Goal: Answer question/provide support: Share knowledge or assist other users

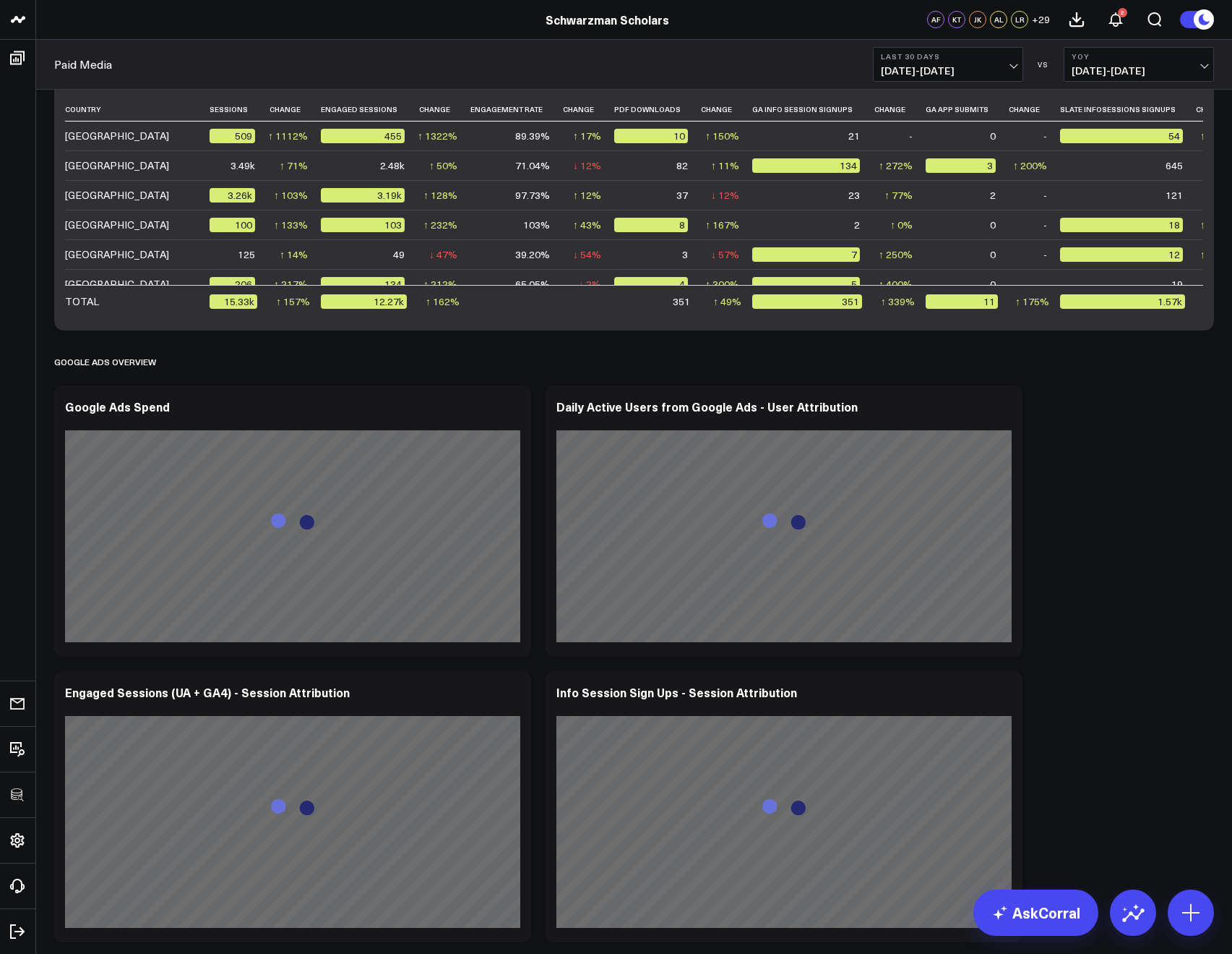
scroll to position [2681, 0]
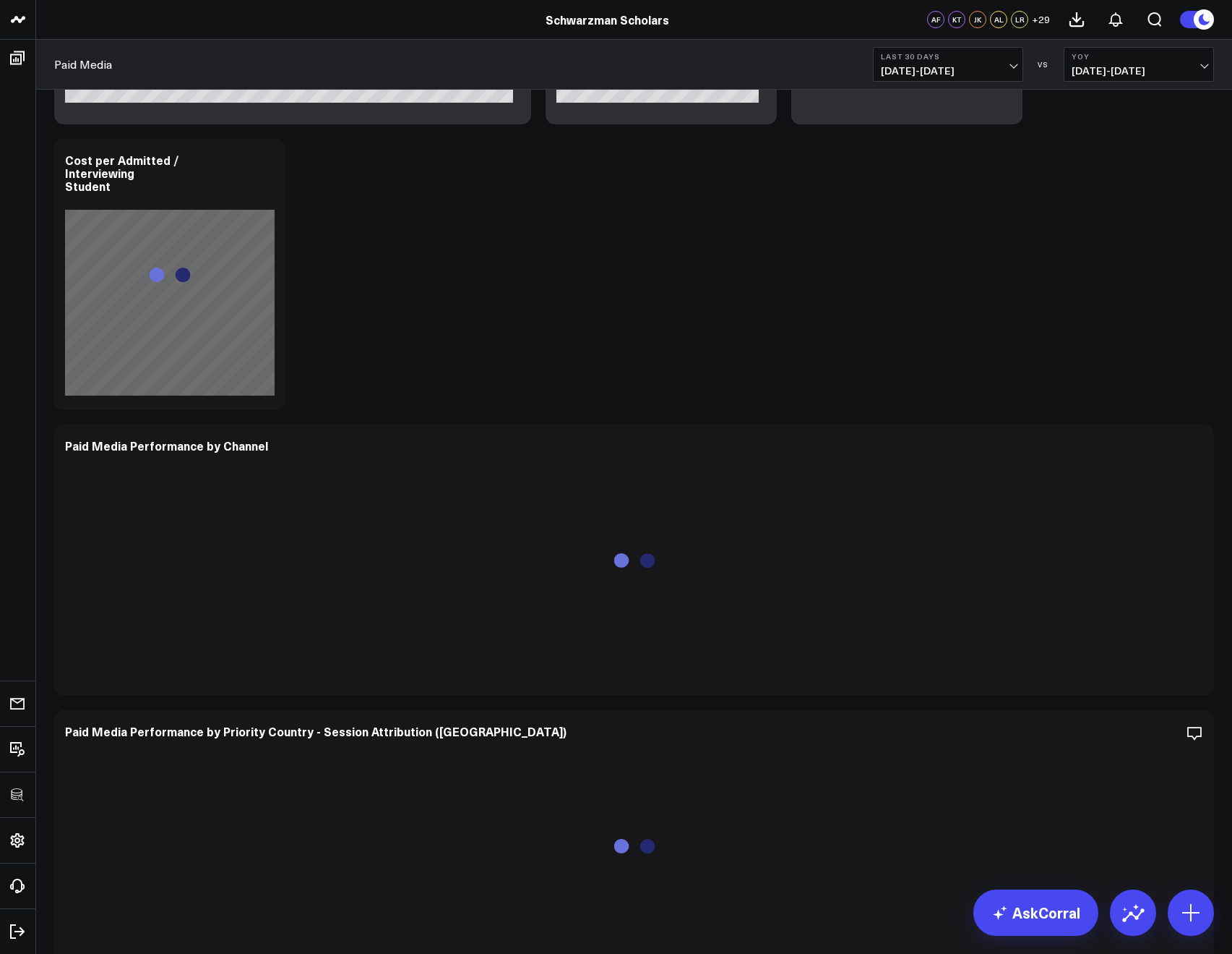
scroll to position [2618, 0]
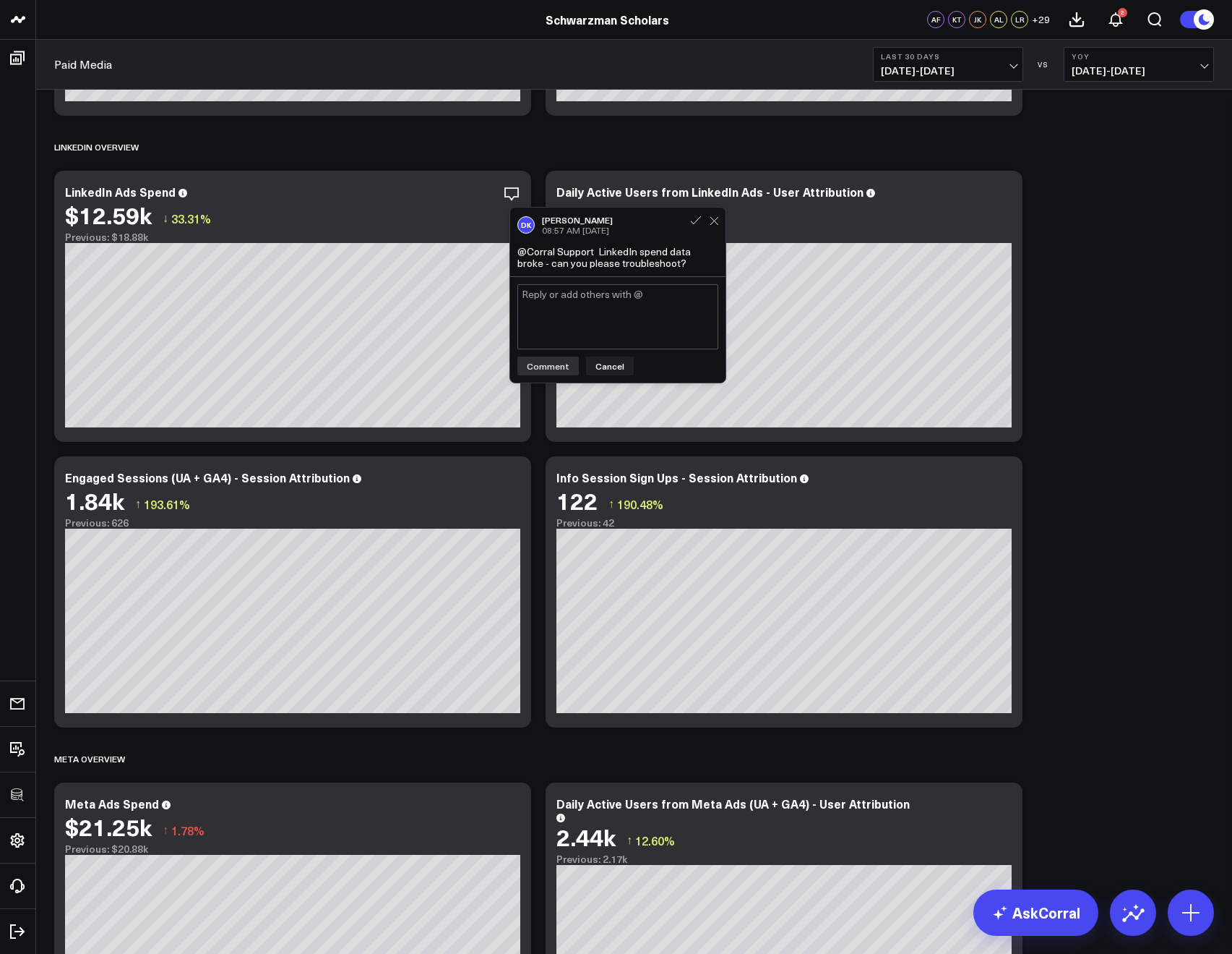
click at [555, 331] on textarea at bounding box center [618, 316] width 201 height 65
type textarea "Hi @[PERSON_NAME] thanks for flagging! We're looking into this asap and will ge…"
click at [533, 364] on button "Comment" at bounding box center [548, 366] width 62 height 19
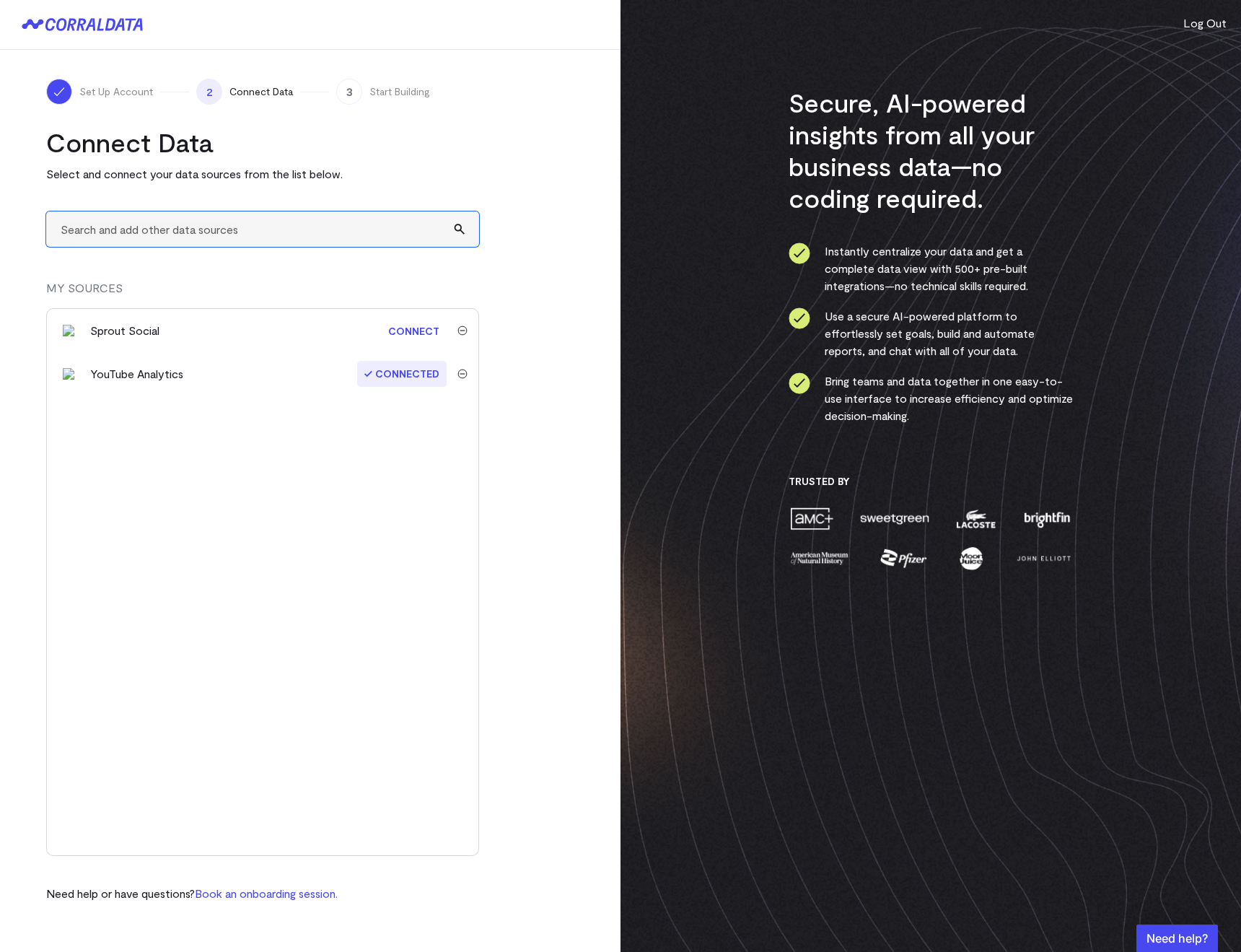
click at [110, 223] on input "text" at bounding box center [263, 229] width 433 height 35
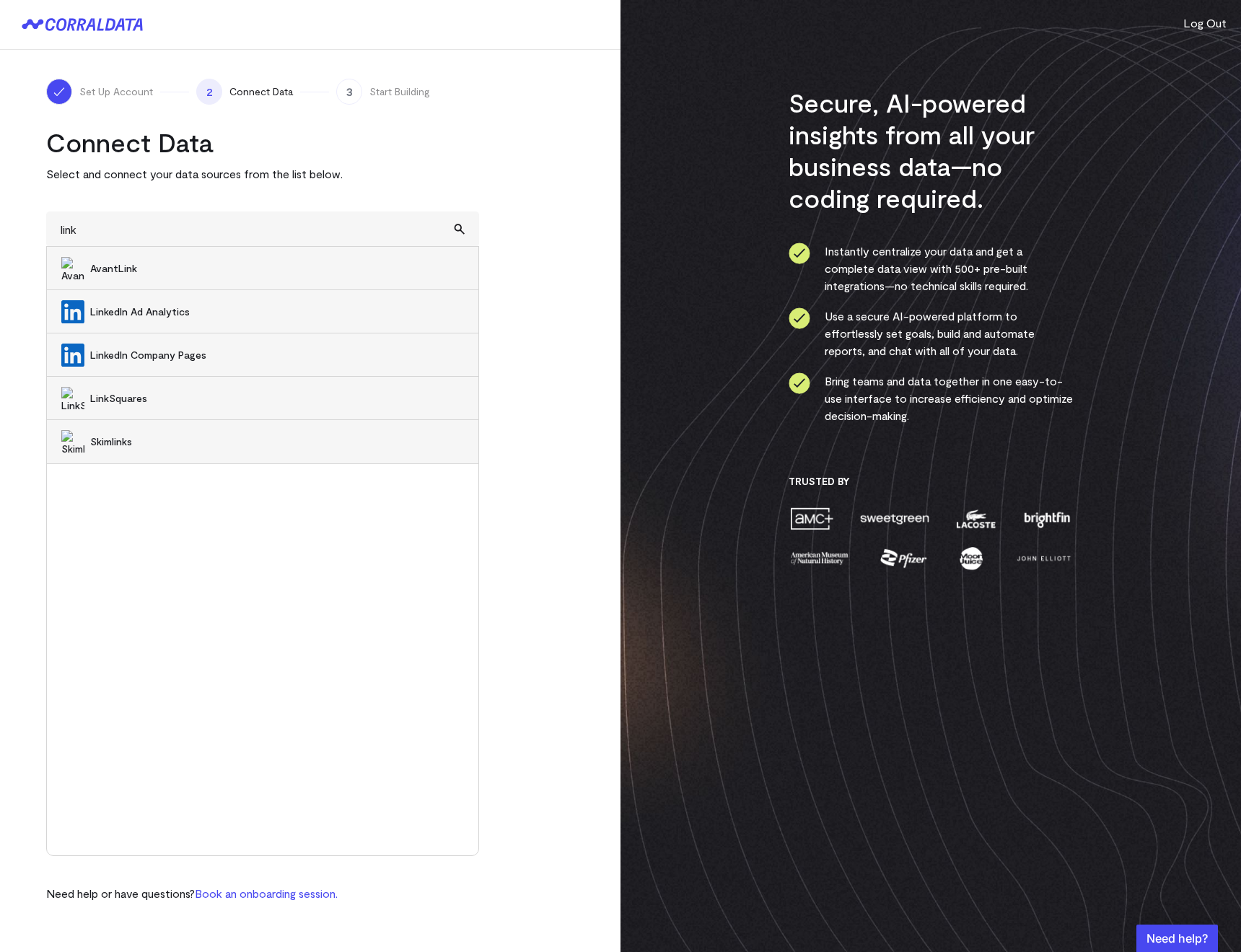
click at [143, 304] on span "LinkedIn Ad Analytics" at bounding box center [277, 311] width 374 height 15
type input "LinkedIn Ad Analytics"
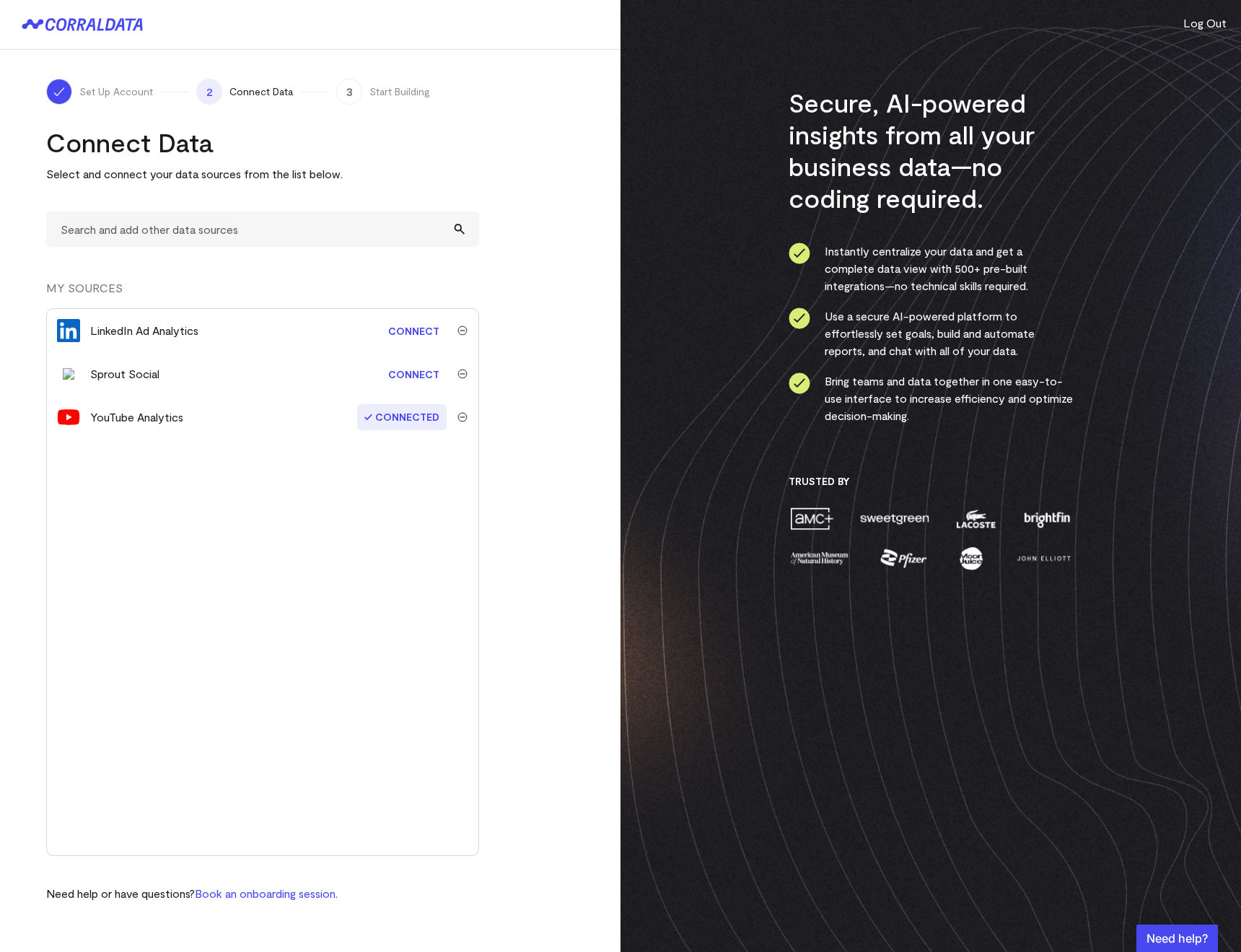
click at [458, 330] on img "submit" at bounding box center [462, 330] width 10 height 10
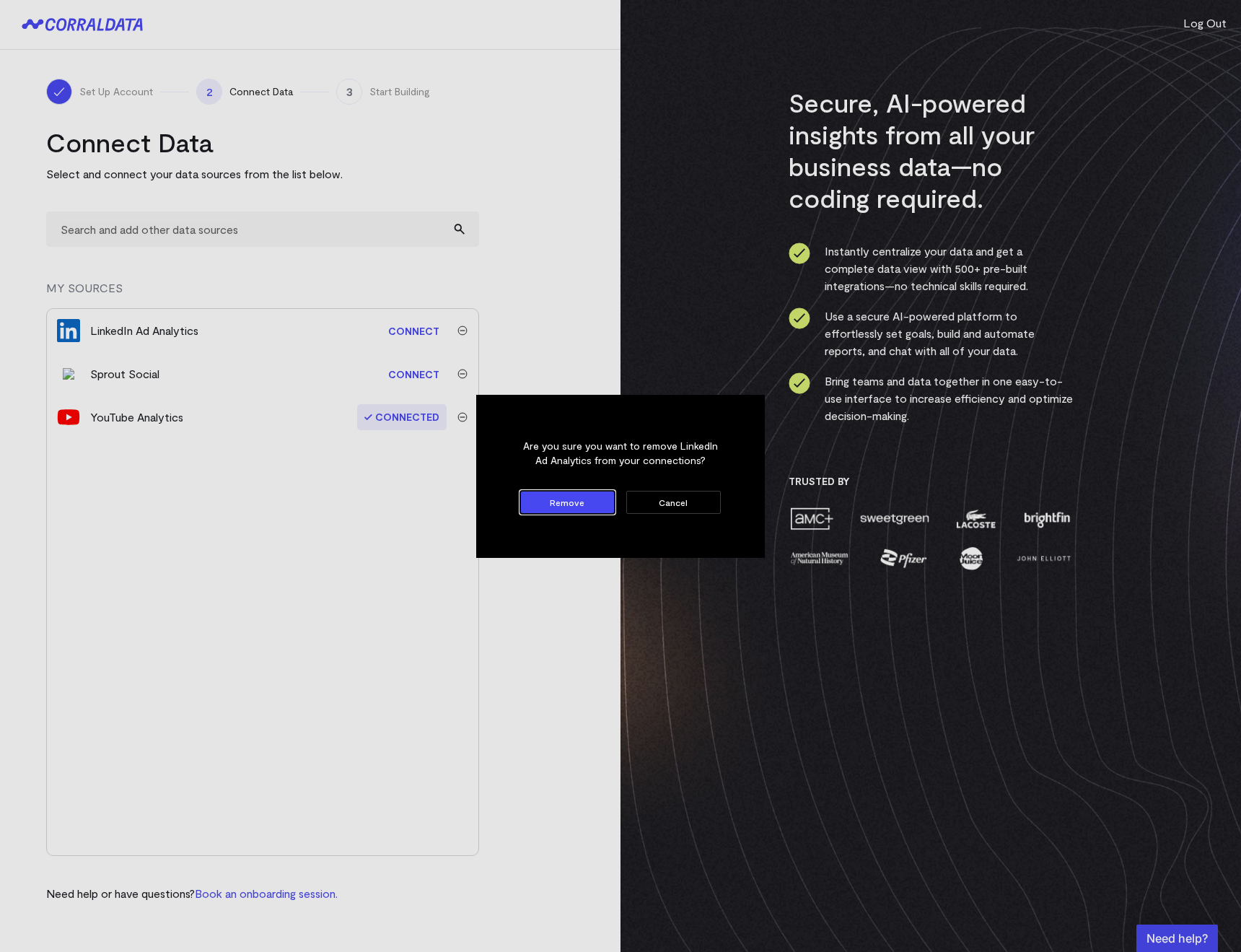
click at [535, 499] on button "Remove" at bounding box center [567, 502] width 95 height 23
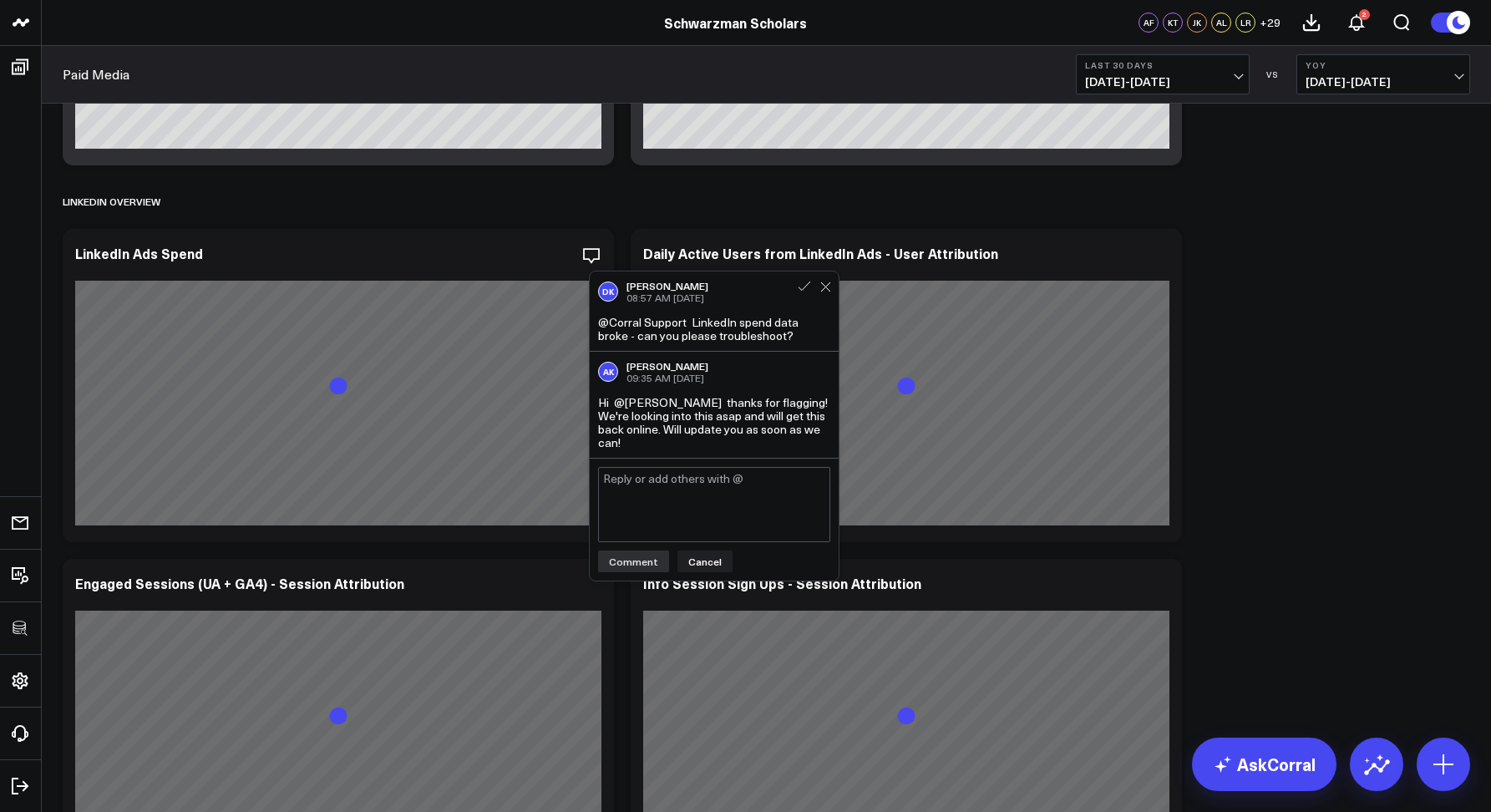
scroll to position [2694, 0]
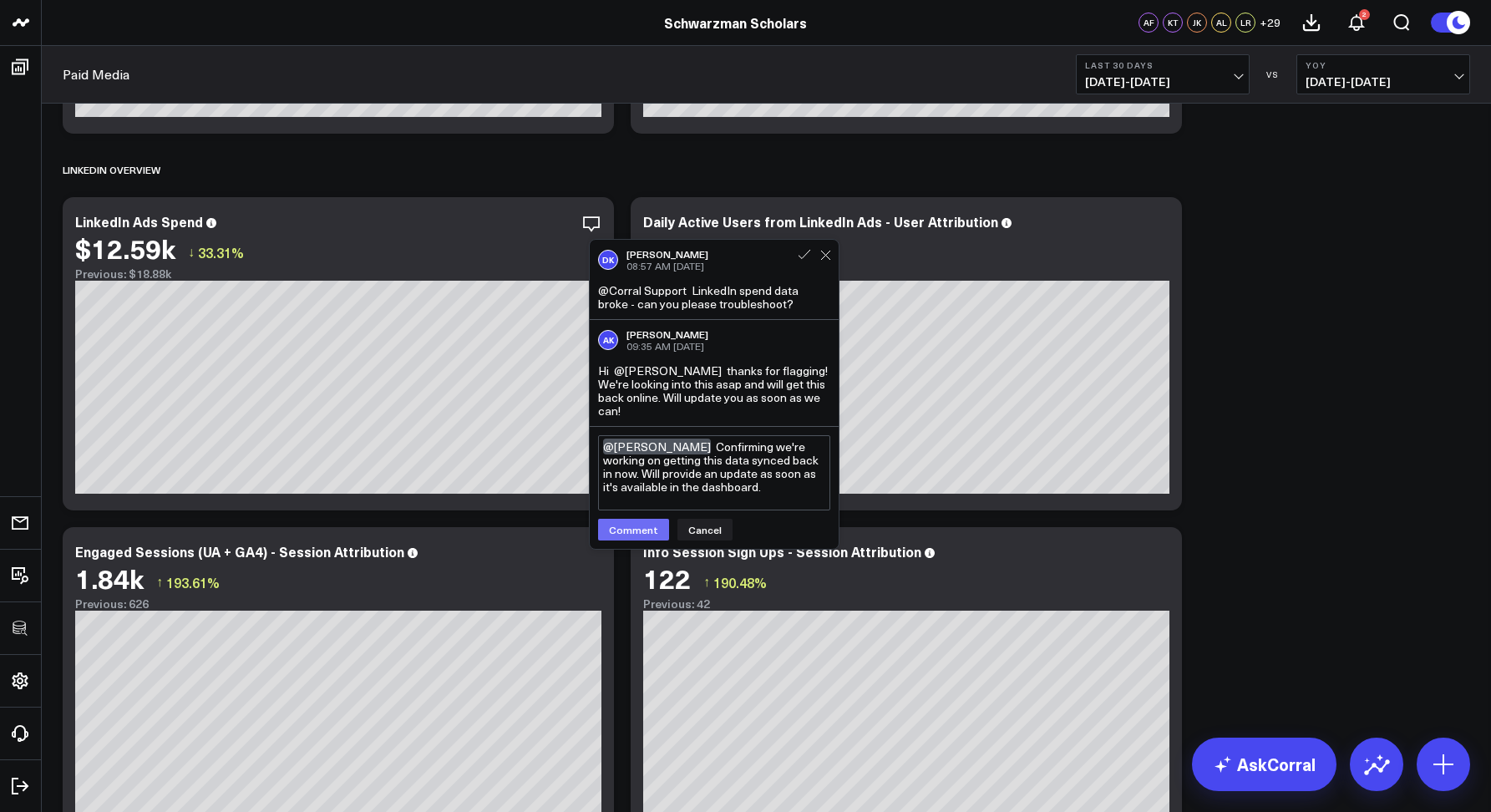
type textarea "@[PERSON_NAME] Confirming we're working on getting this data synced back in now…"
click at [606, 529] on button "Comment" at bounding box center [634, 529] width 71 height 21
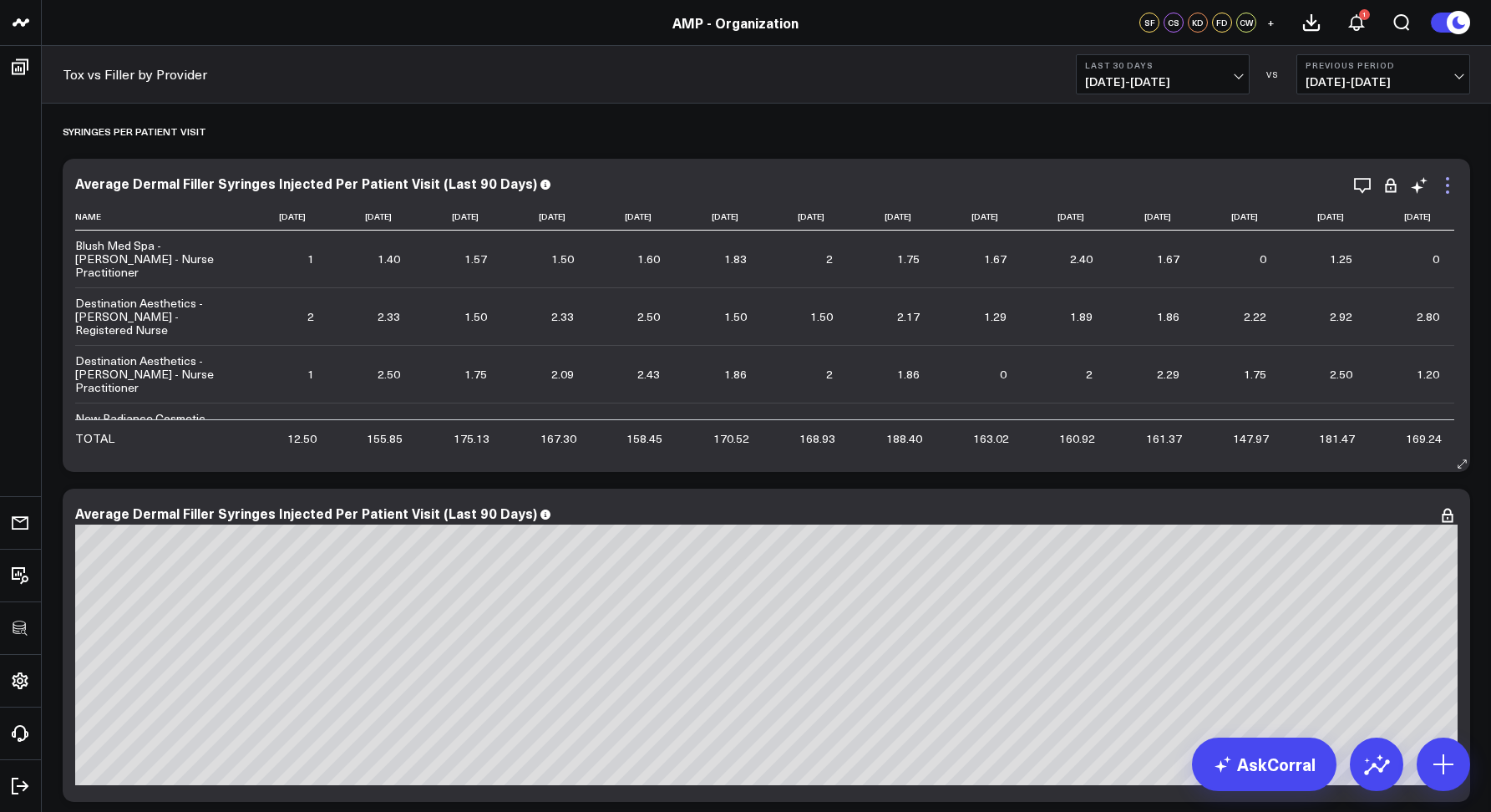
click at [1449, 183] on icon at bounding box center [1447, 185] width 20 height 20
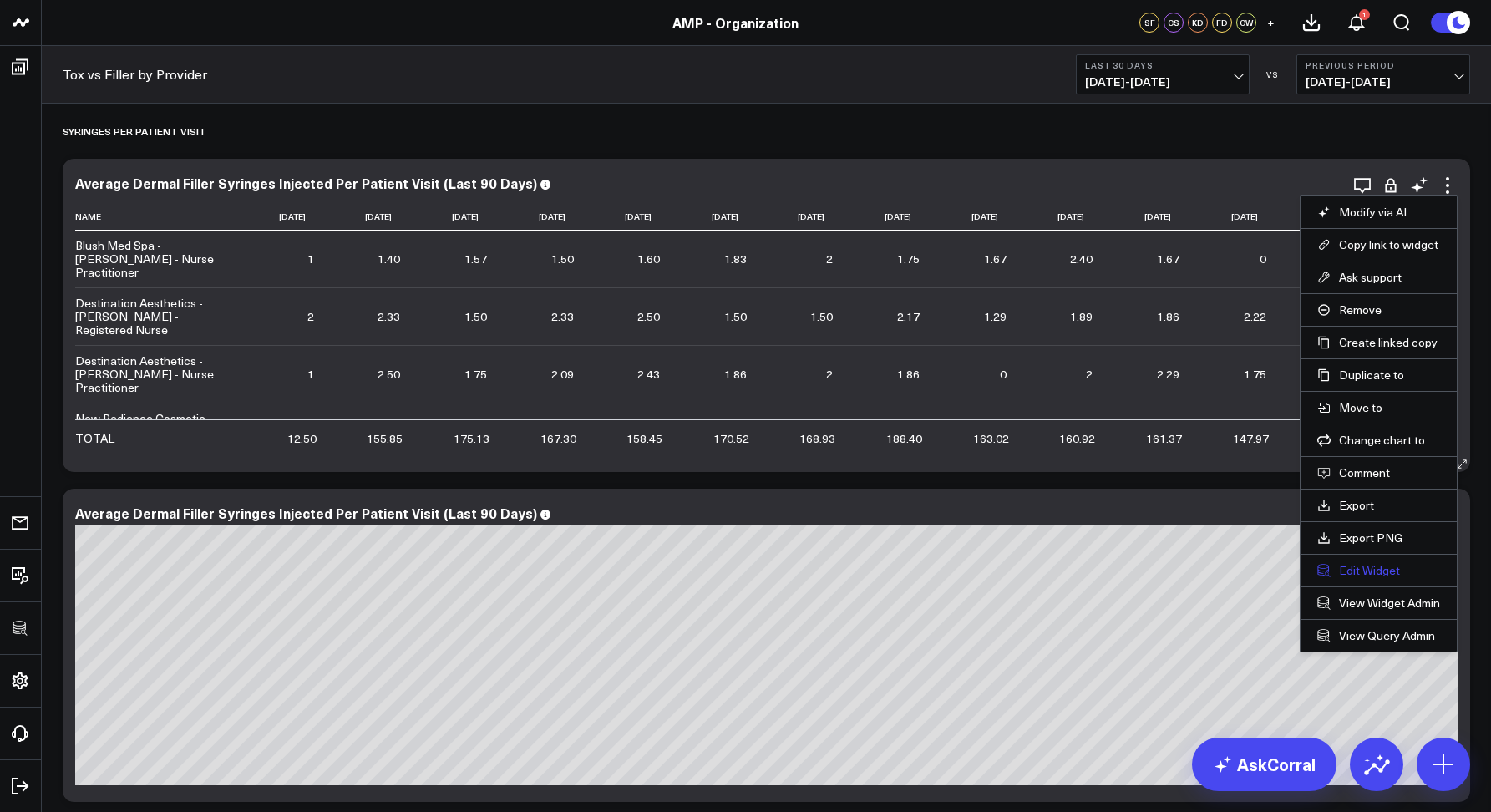
click at [1347, 568] on button "Edit Widget" at bounding box center [1379, 570] width 123 height 15
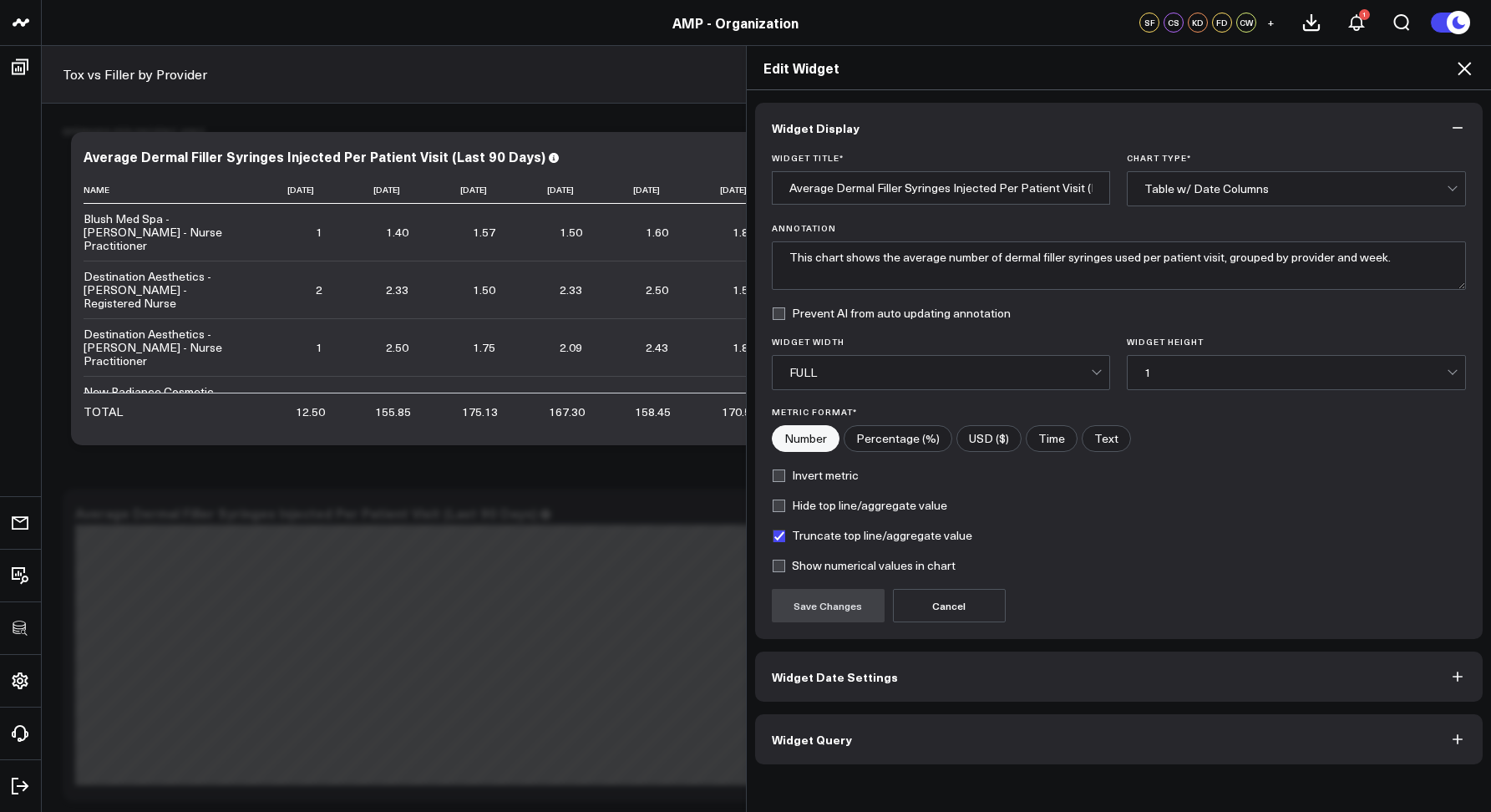
click at [814, 730] on button "Widget Query" at bounding box center [1119, 739] width 729 height 50
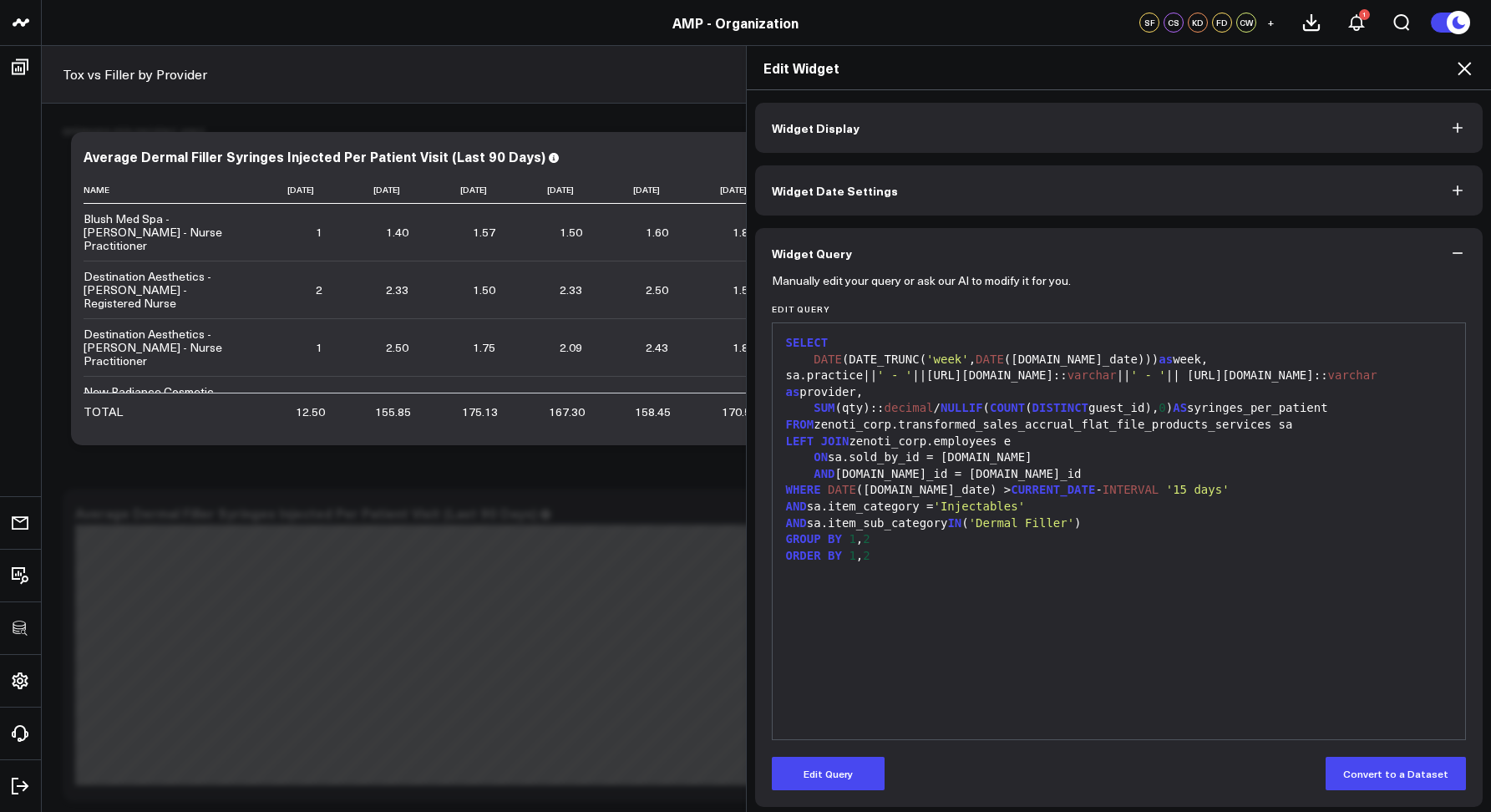
click at [1463, 67] on icon at bounding box center [1464, 68] width 13 height 13
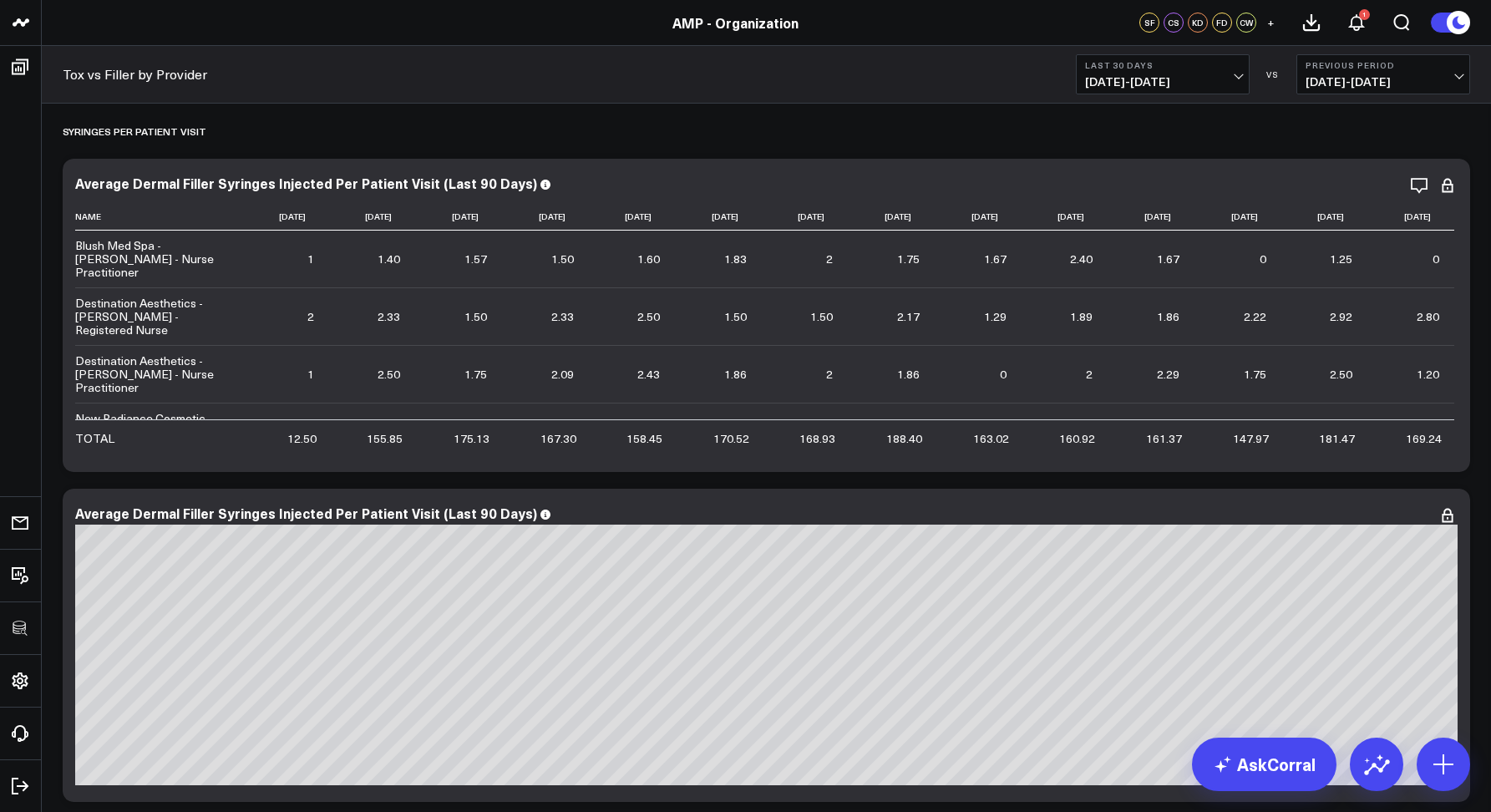
click at [675, 90] on div "Tox vs Filler by Provider Last 30 Days 07/23/25 - 08/21/25 VS Previous Period 0…" at bounding box center [766, 75] width 1449 height 58
click at [1455, 196] on div "Average Dermal Filler Syringes Injected Per Patient Visit (Last 90 Days) Name 2…" at bounding box center [766, 316] width 1382 height 280
click at [1452, 192] on icon at bounding box center [1447, 185] width 20 height 20
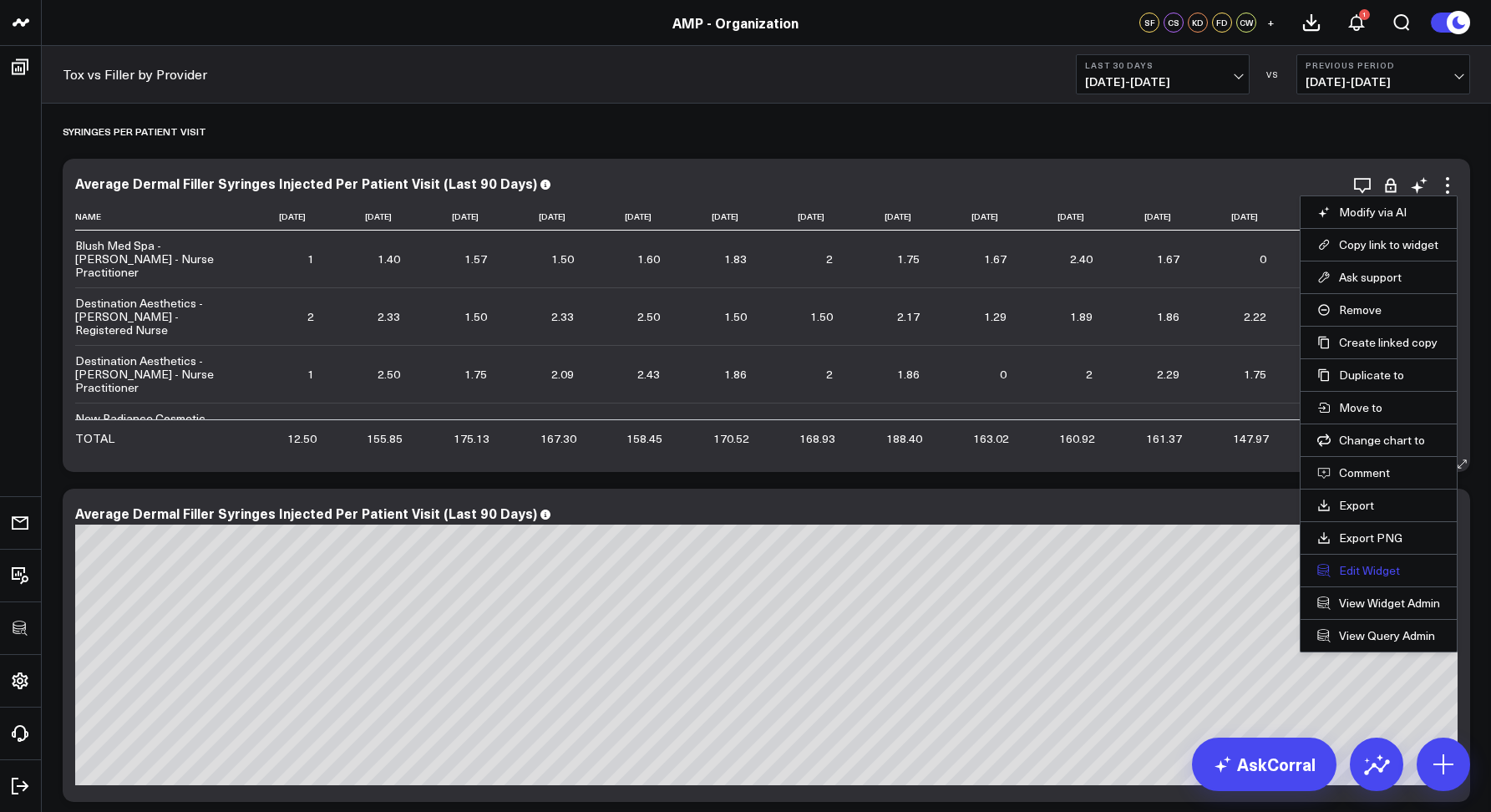
click at [1361, 576] on button "Edit Widget" at bounding box center [1379, 570] width 123 height 15
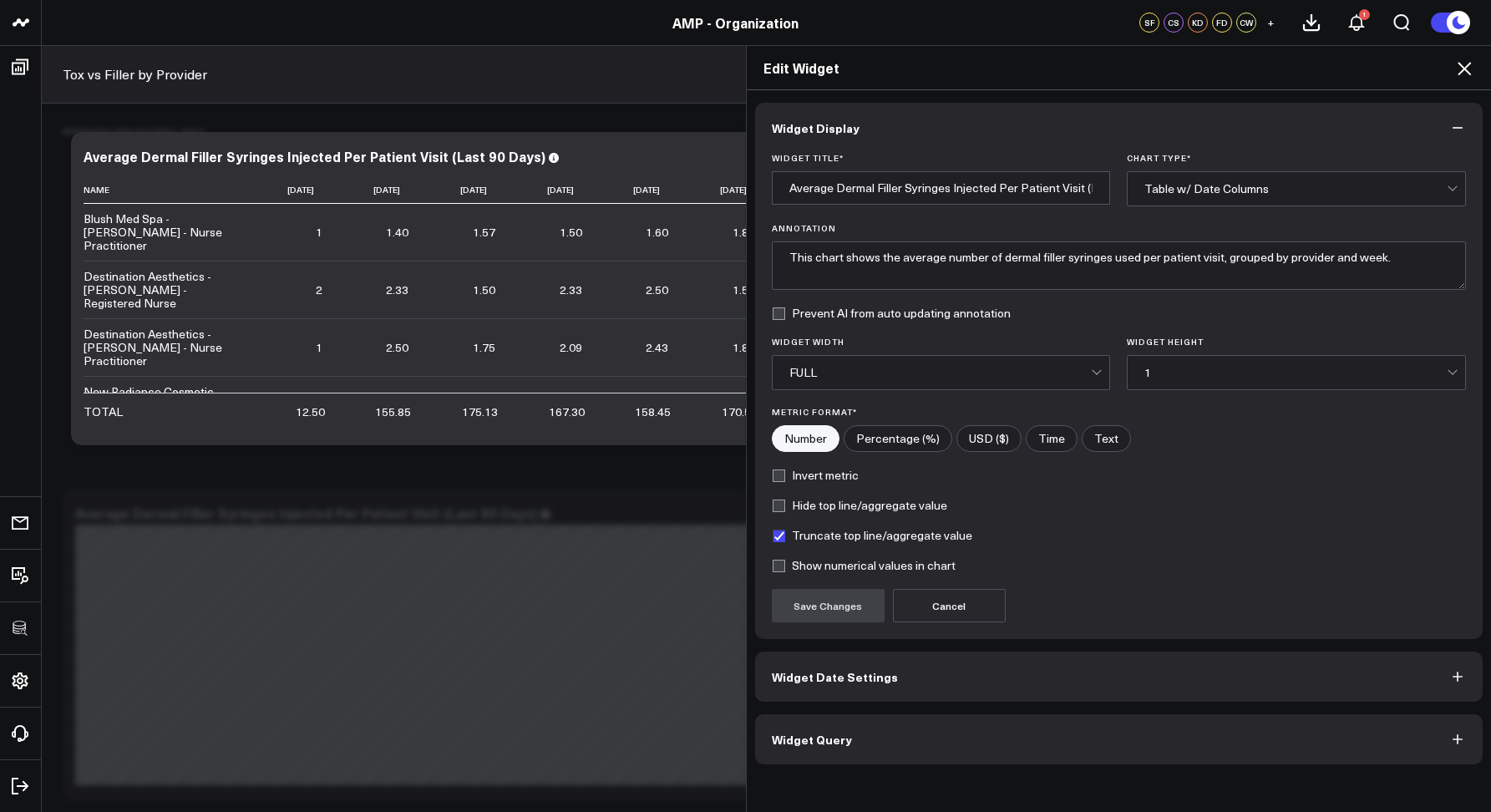
click at [827, 677] on span "Widget Date Settings" at bounding box center [835, 676] width 126 height 13
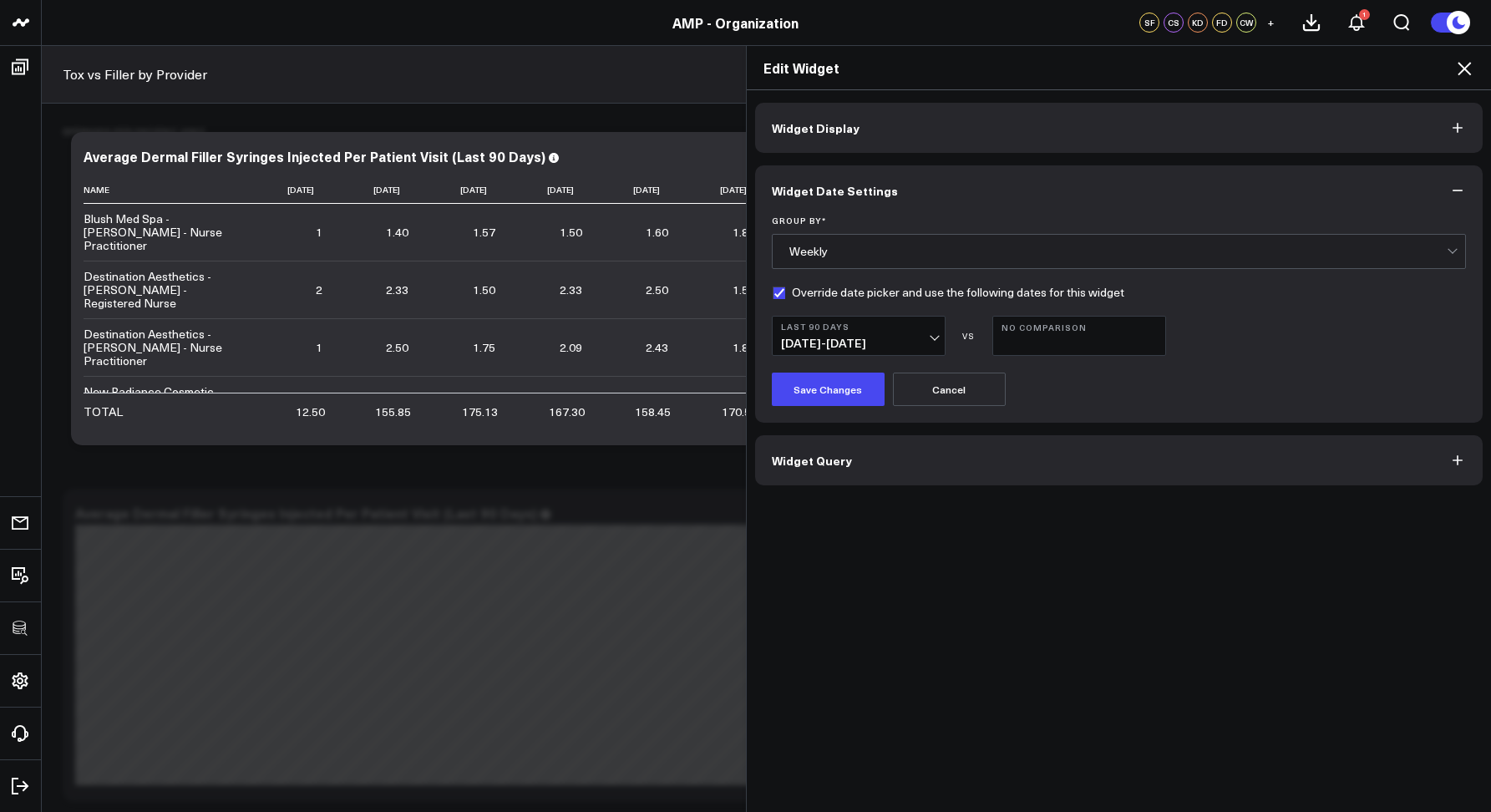
click at [1468, 69] on icon at bounding box center [1464, 69] width 20 height 20
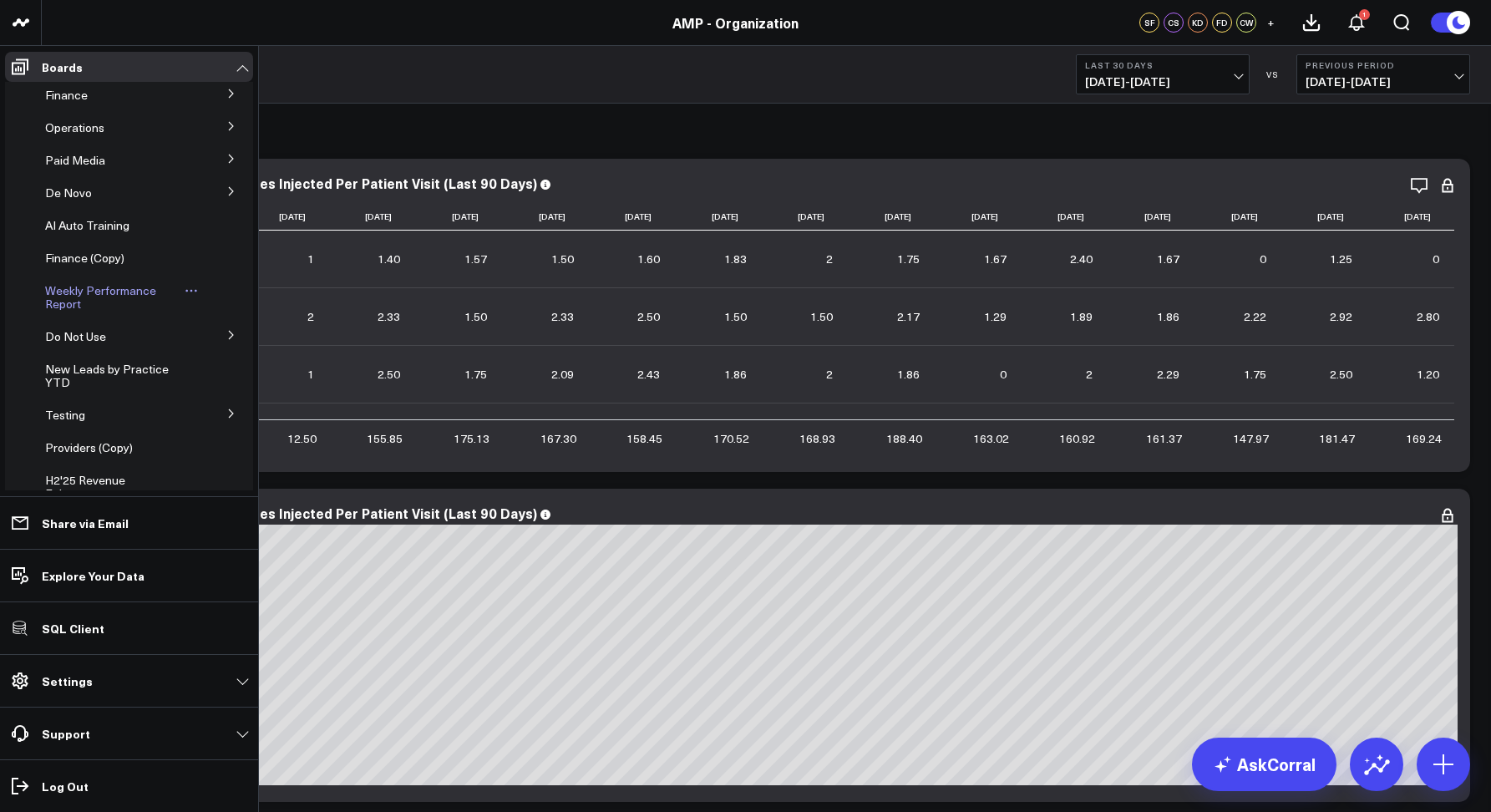
scroll to position [300, 0]
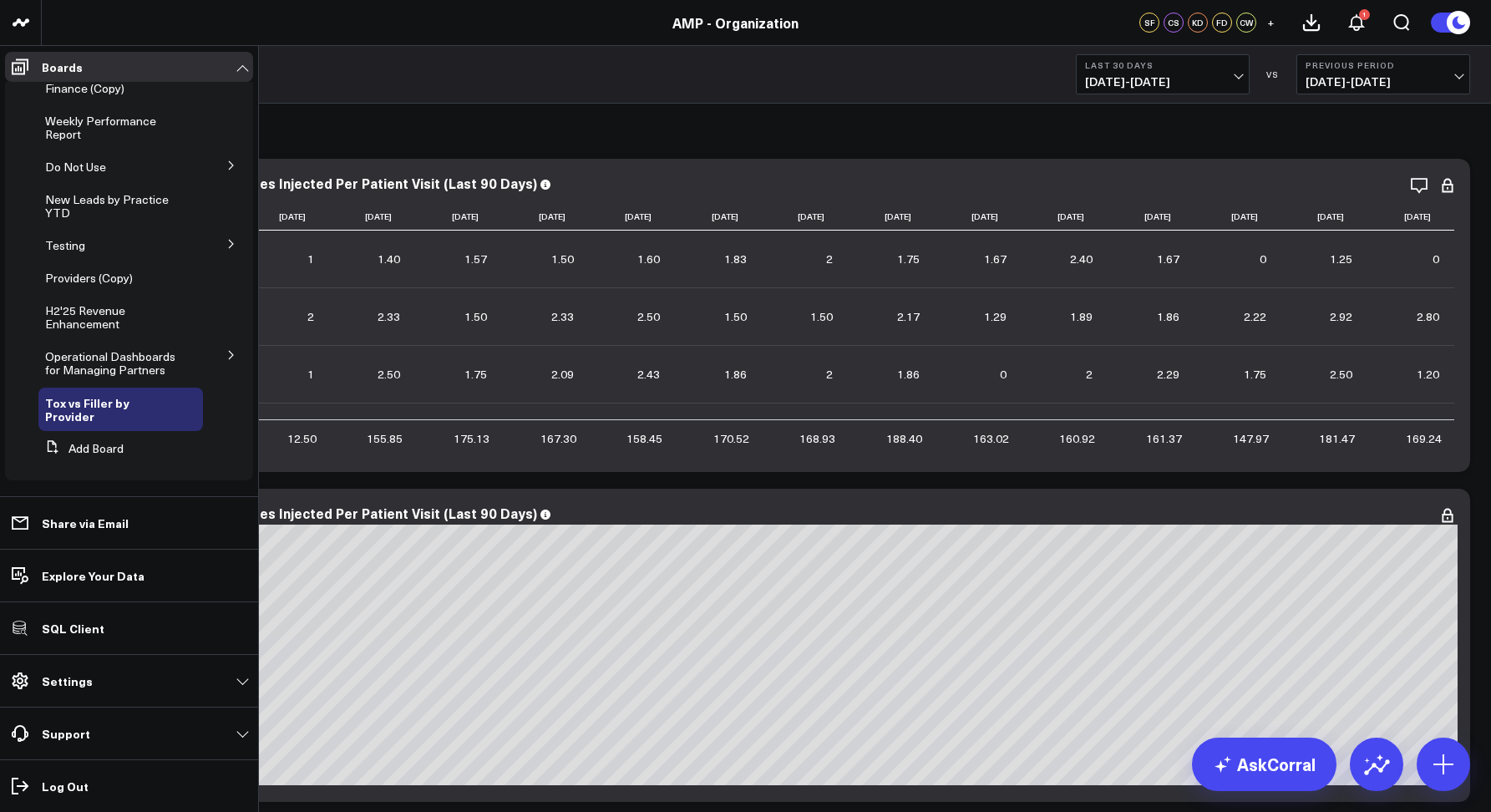
click at [217, 357] on button at bounding box center [231, 354] width 44 height 25
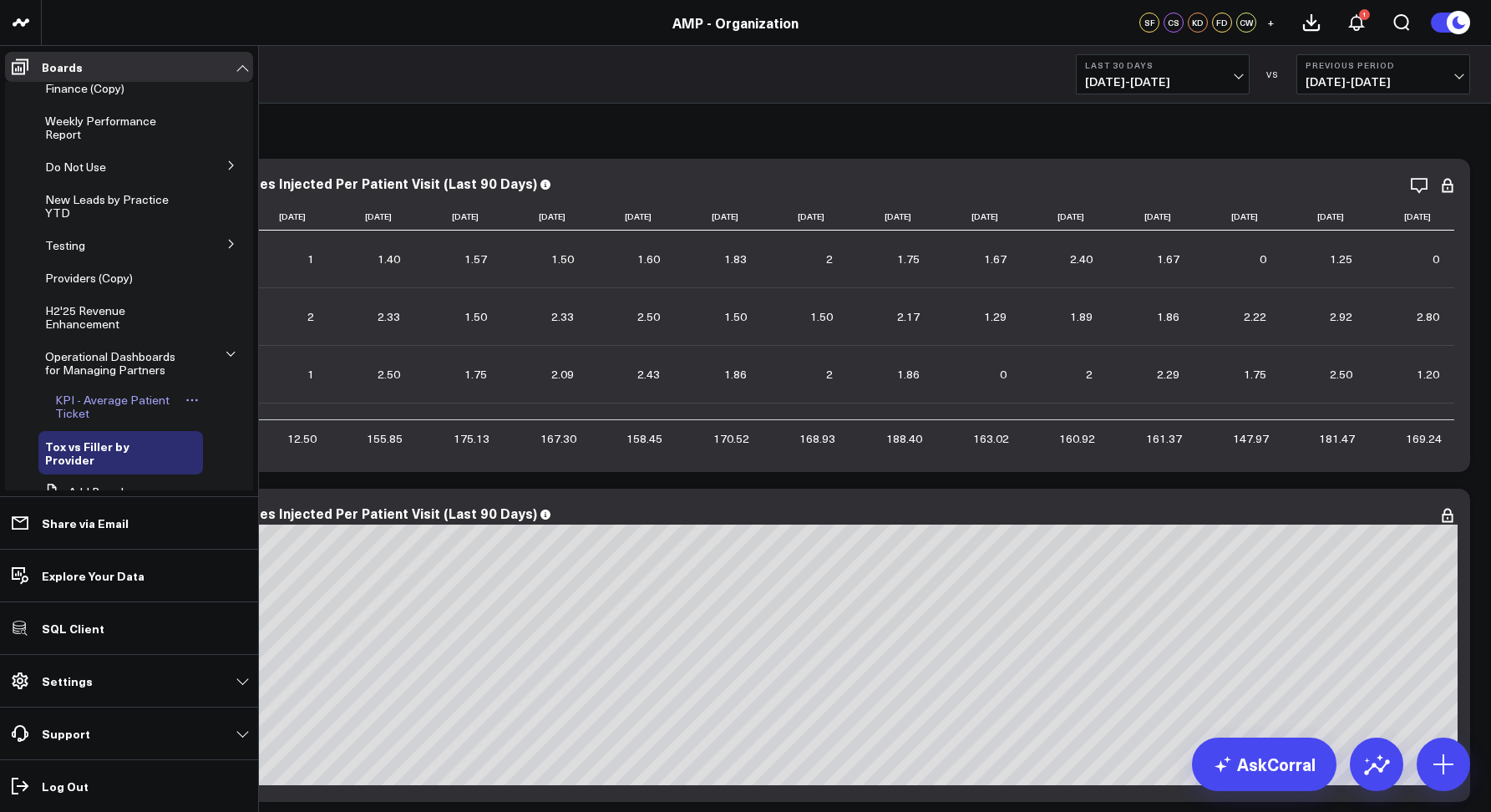
click at [99, 394] on span "KPI - Average Patient Ticket" at bounding box center [112, 406] width 114 height 29
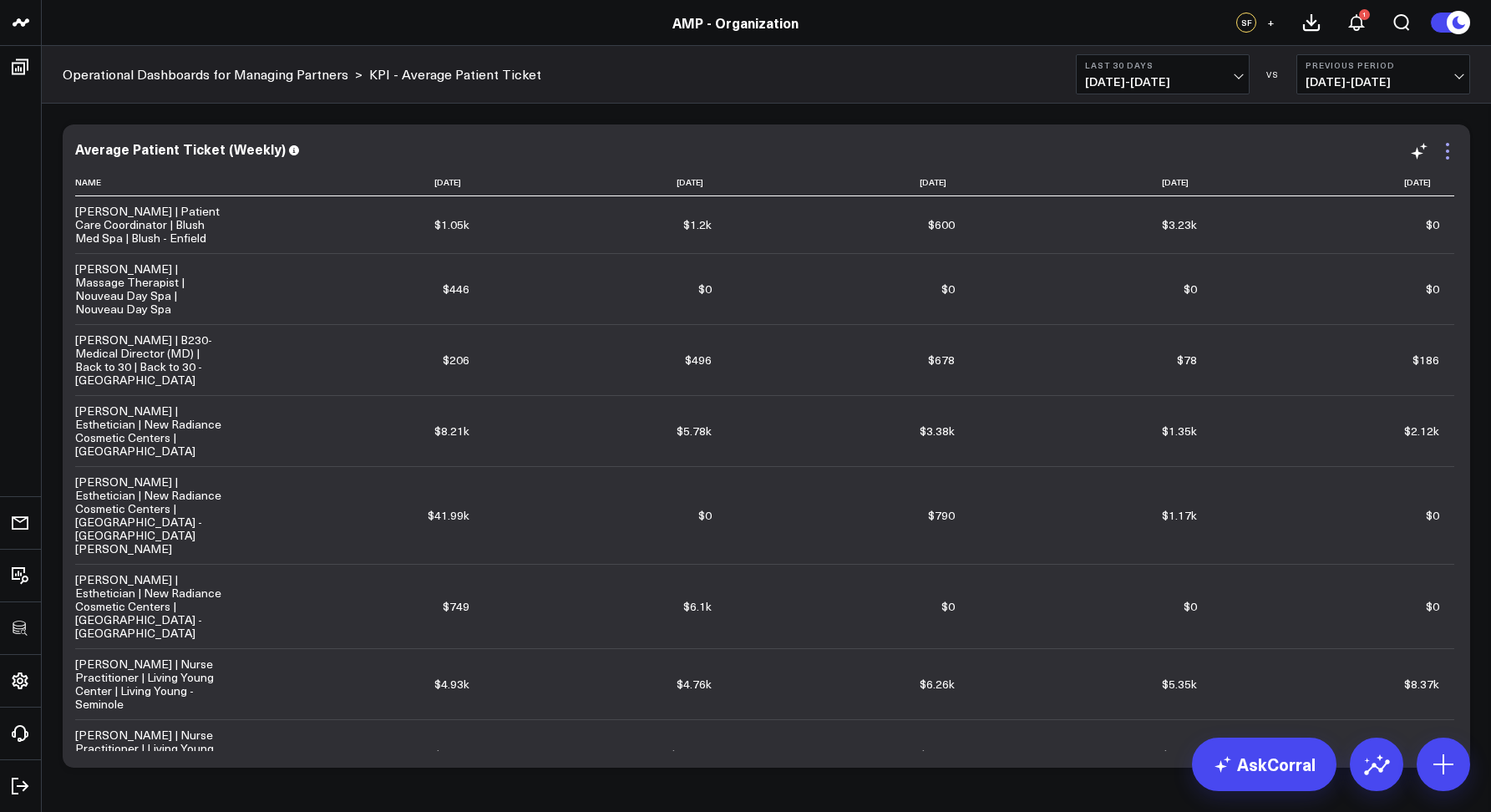
click at [1443, 144] on icon at bounding box center [1447, 151] width 20 height 20
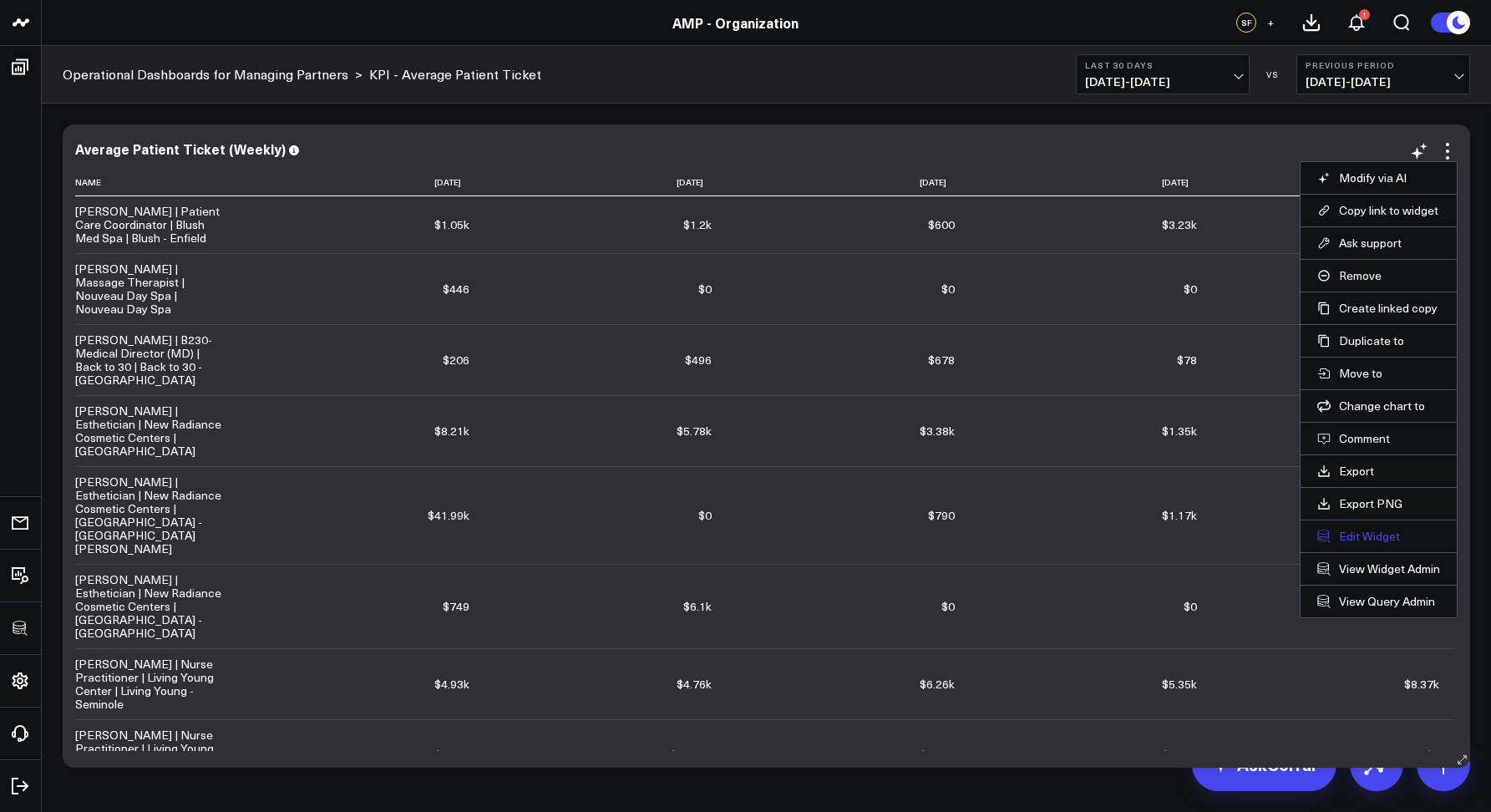
click at [1372, 534] on button "Edit Widget" at bounding box center [1379, 536] width 123 height 15
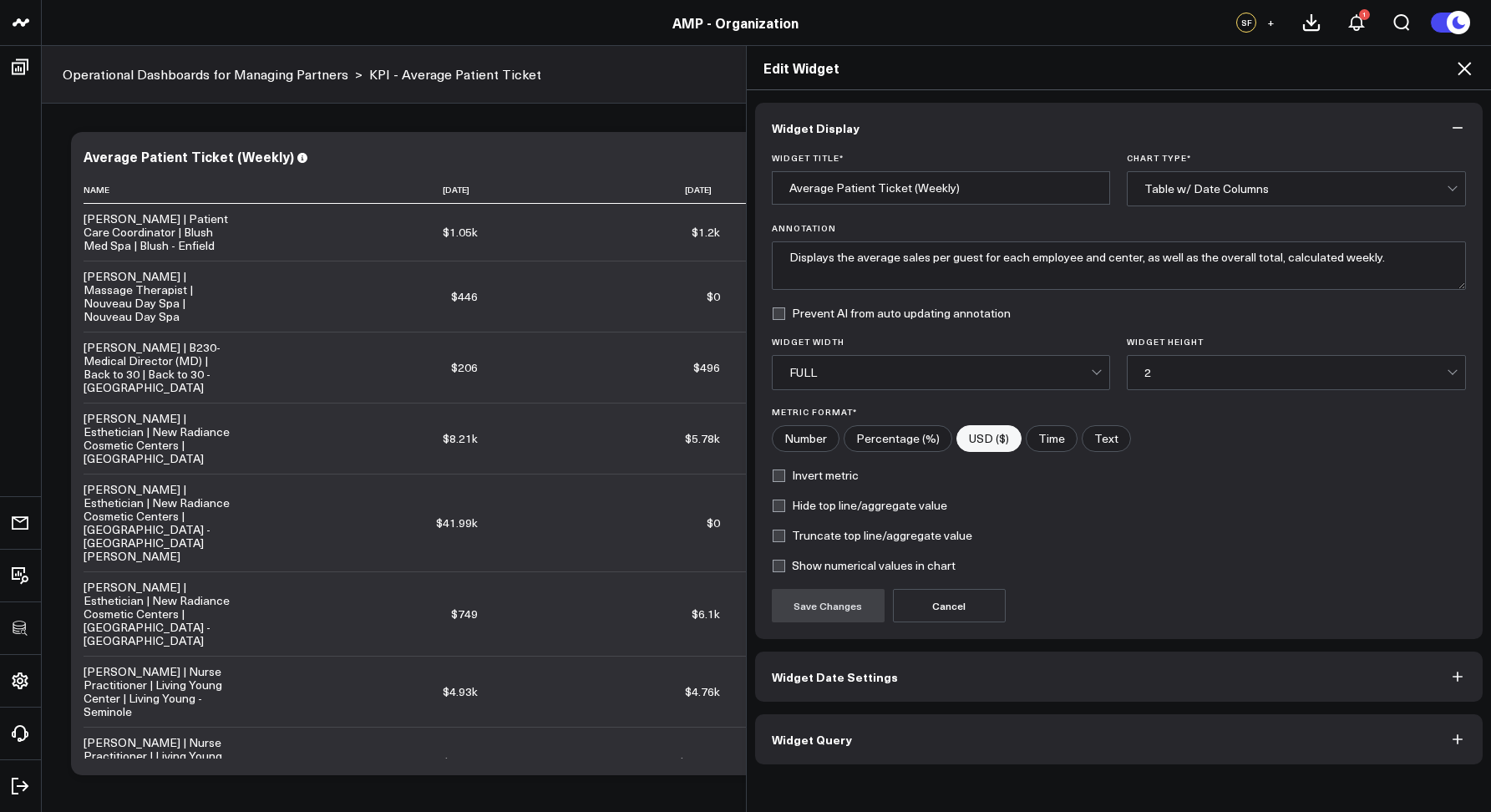
click at [819, 728] on button "Widget Query" at bounding box center [1119, 739] width 729 height 50
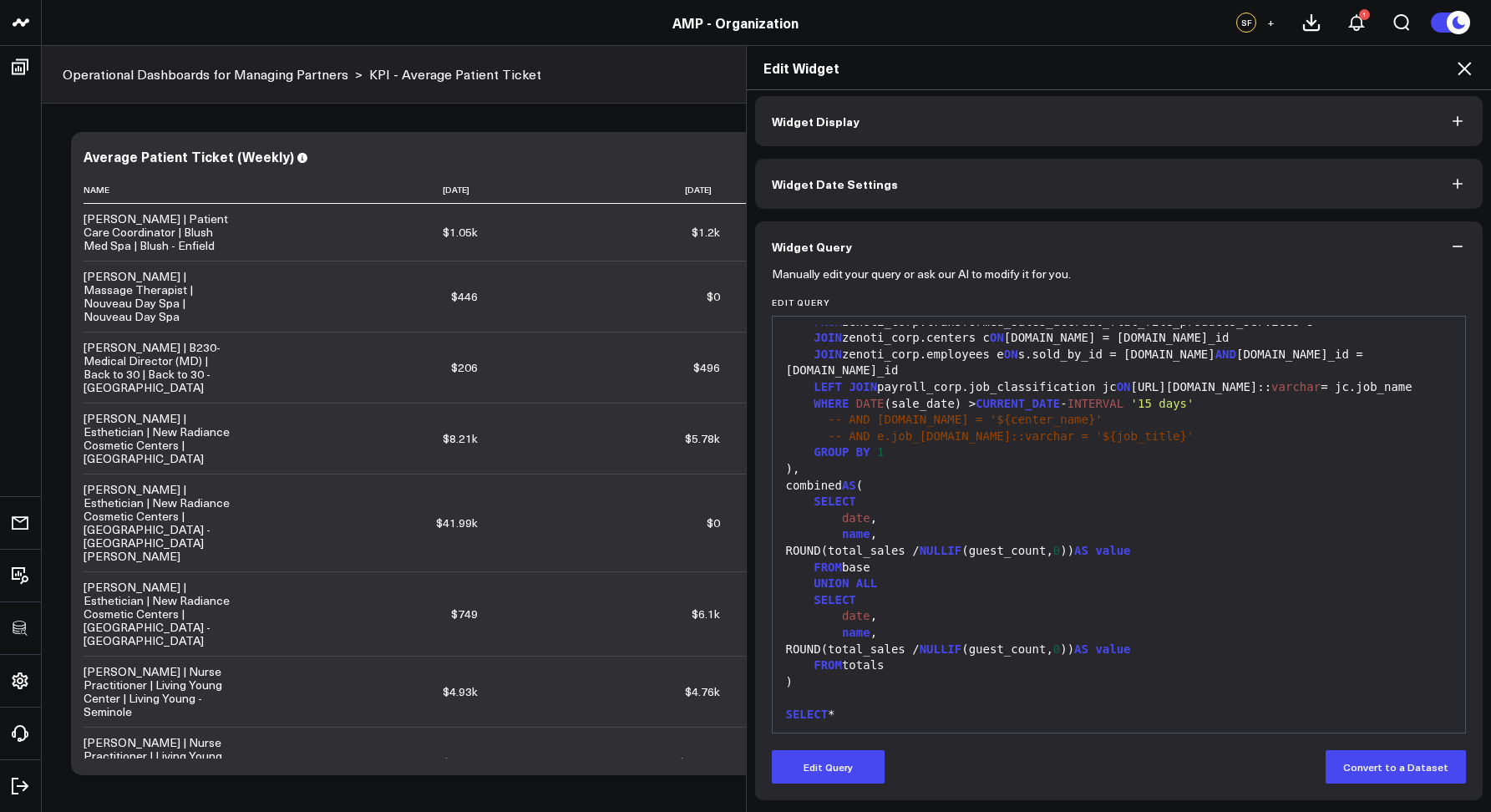
scroll to position [390, 0]
click at [1455, 74] on div "Edit Widget" at bounding box center [1120, 69] width 746 height 45
click at [1462, 72] on icon at bounding box center [1464, 68] width 13 height 13
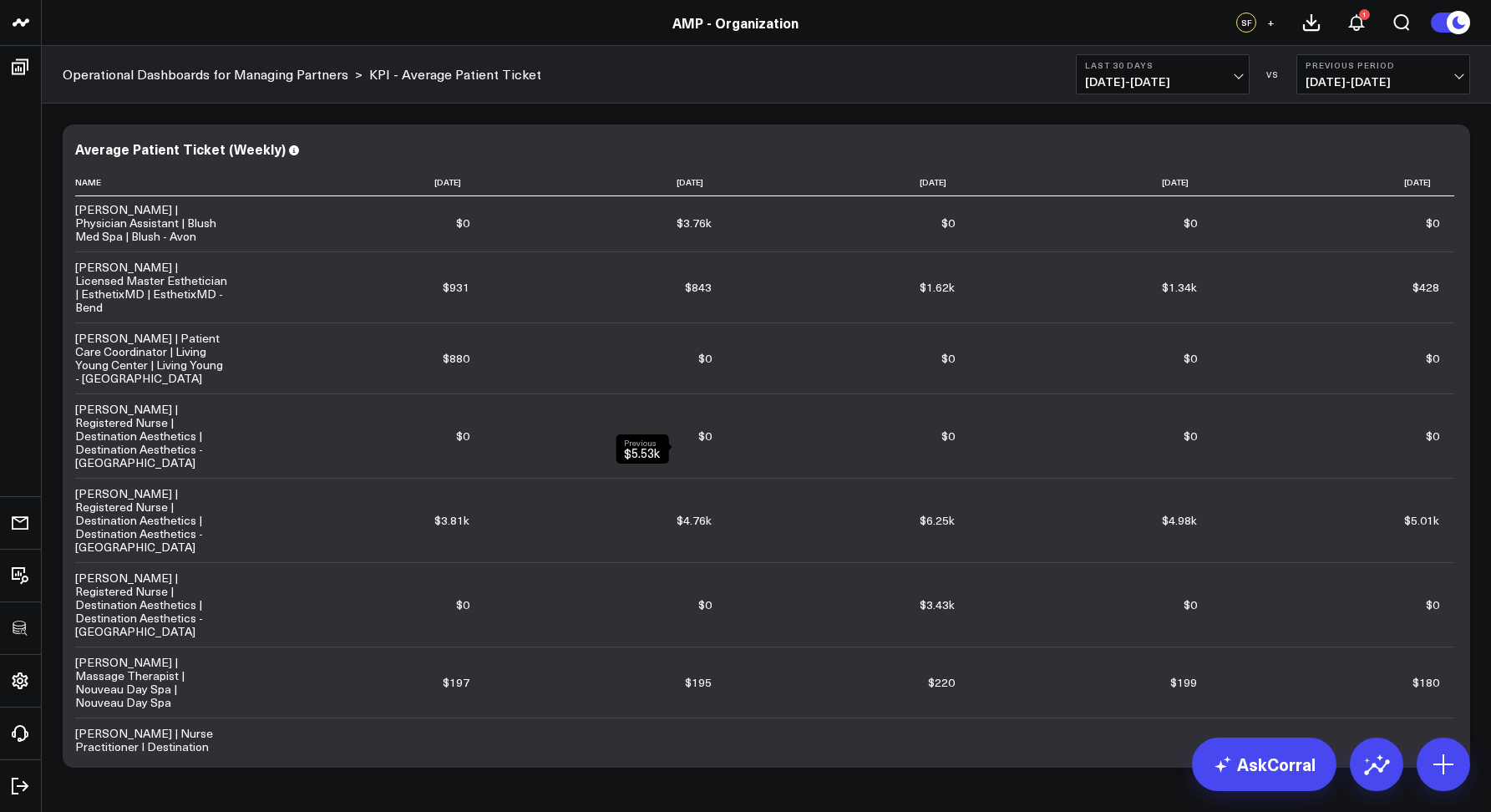
scroll to position [24300, 0]
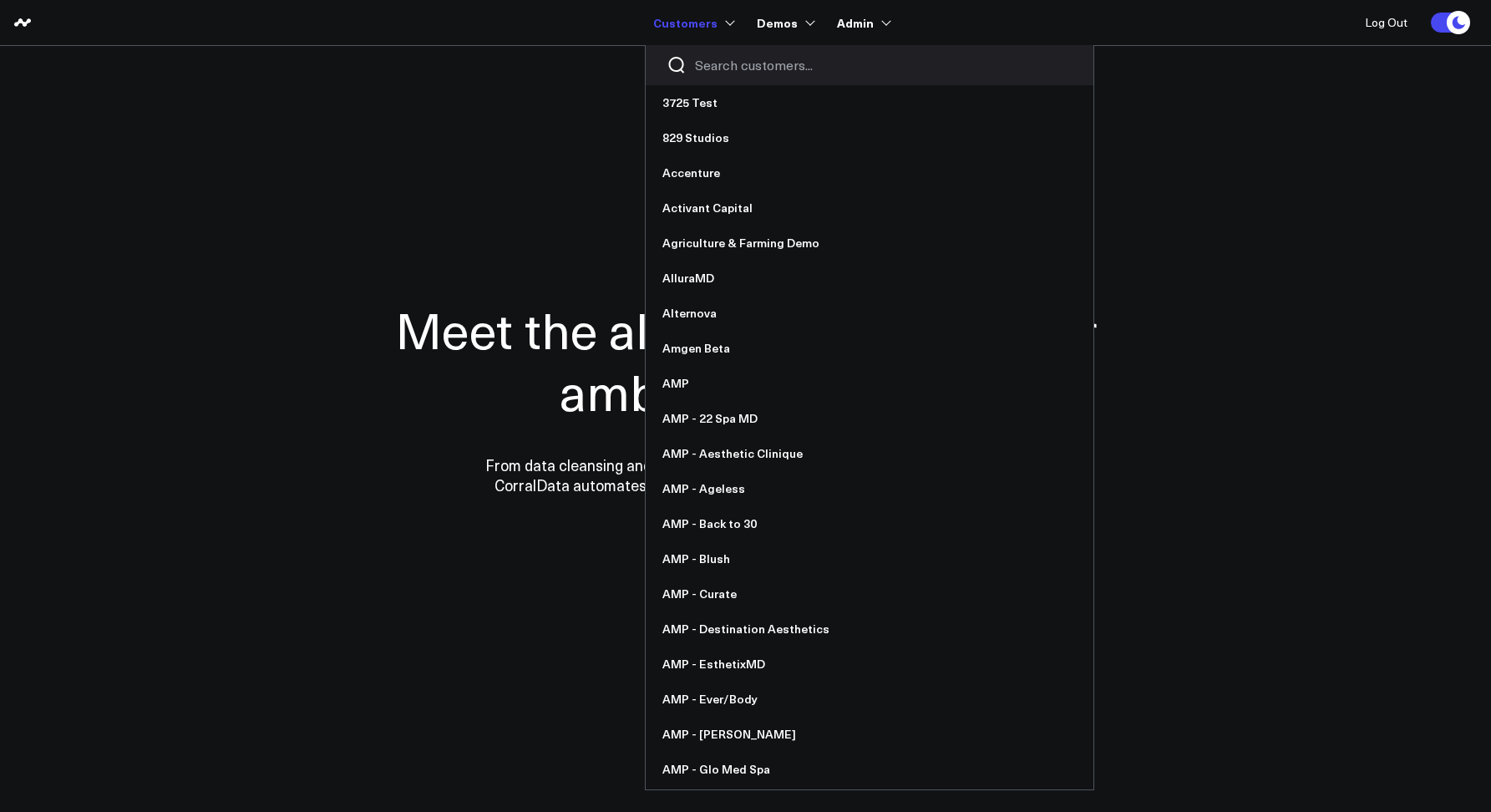
click at [704, 58] on input "Search customers input" at bounding box center [883, 65] width 377 height 19
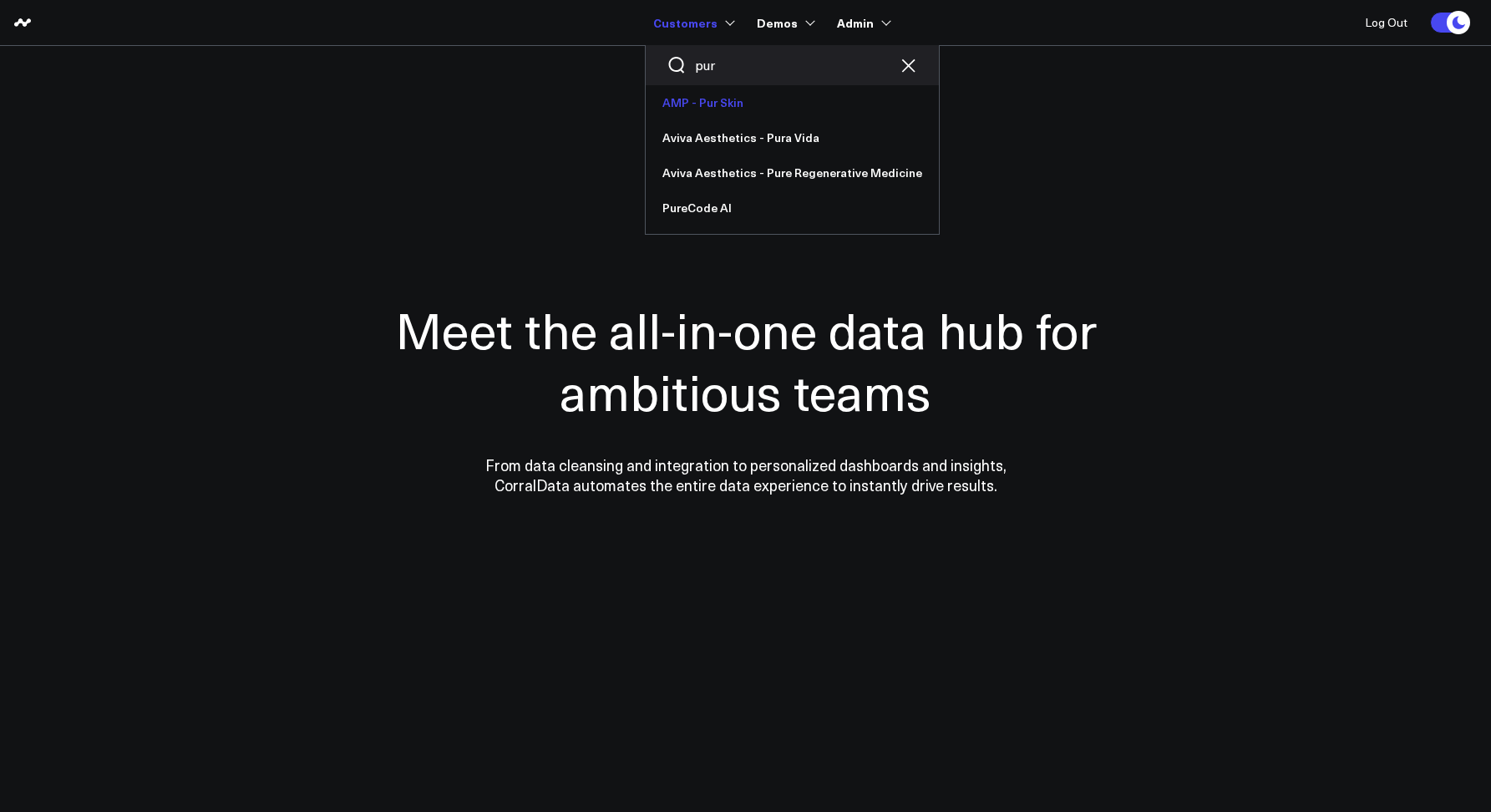
type input "pur"
click at [712, 97] on link "AMP - Pur Skin" at bounding box center [792, 103] width 293 height 35
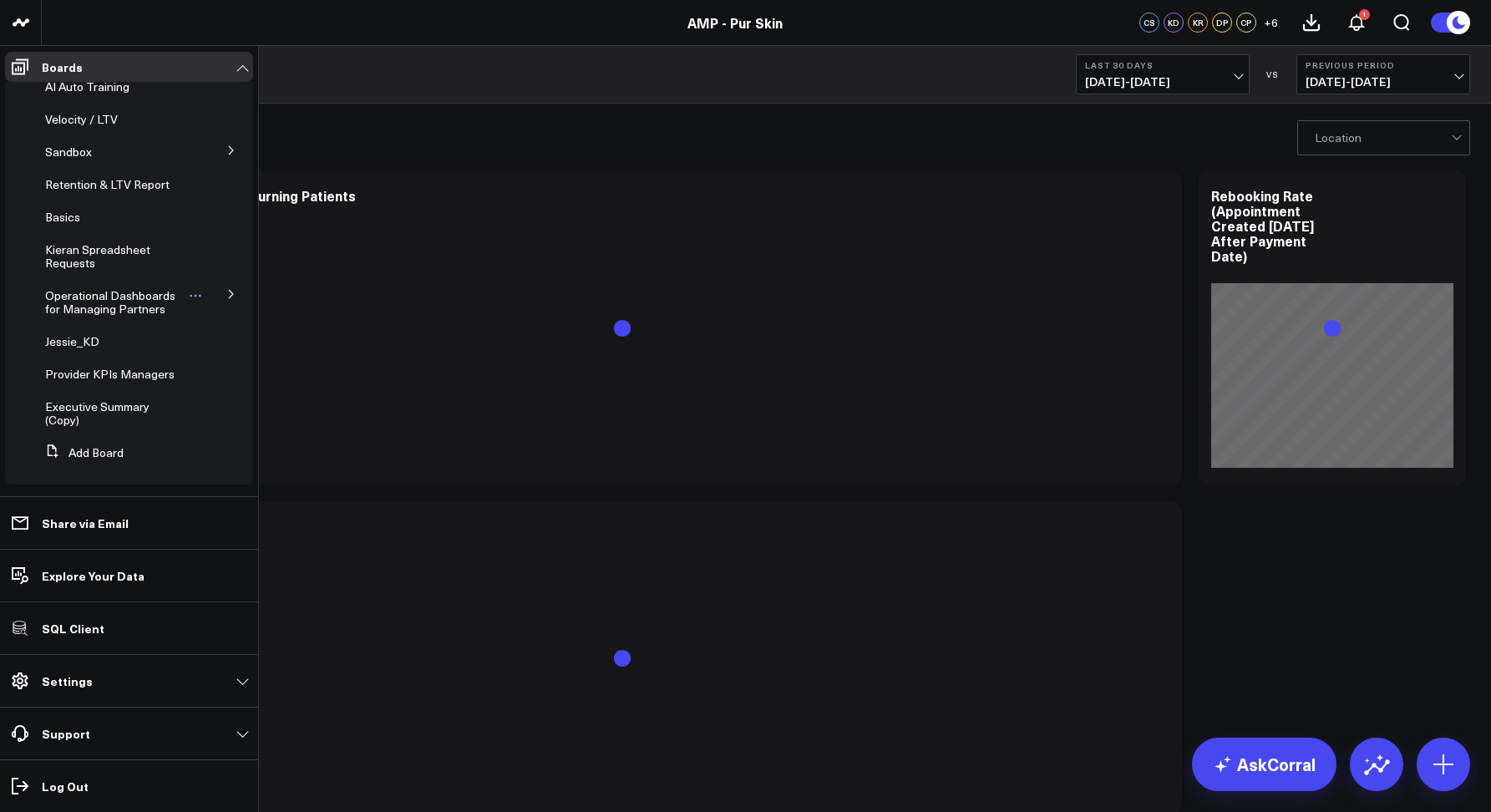
scroll to position [329, 0]
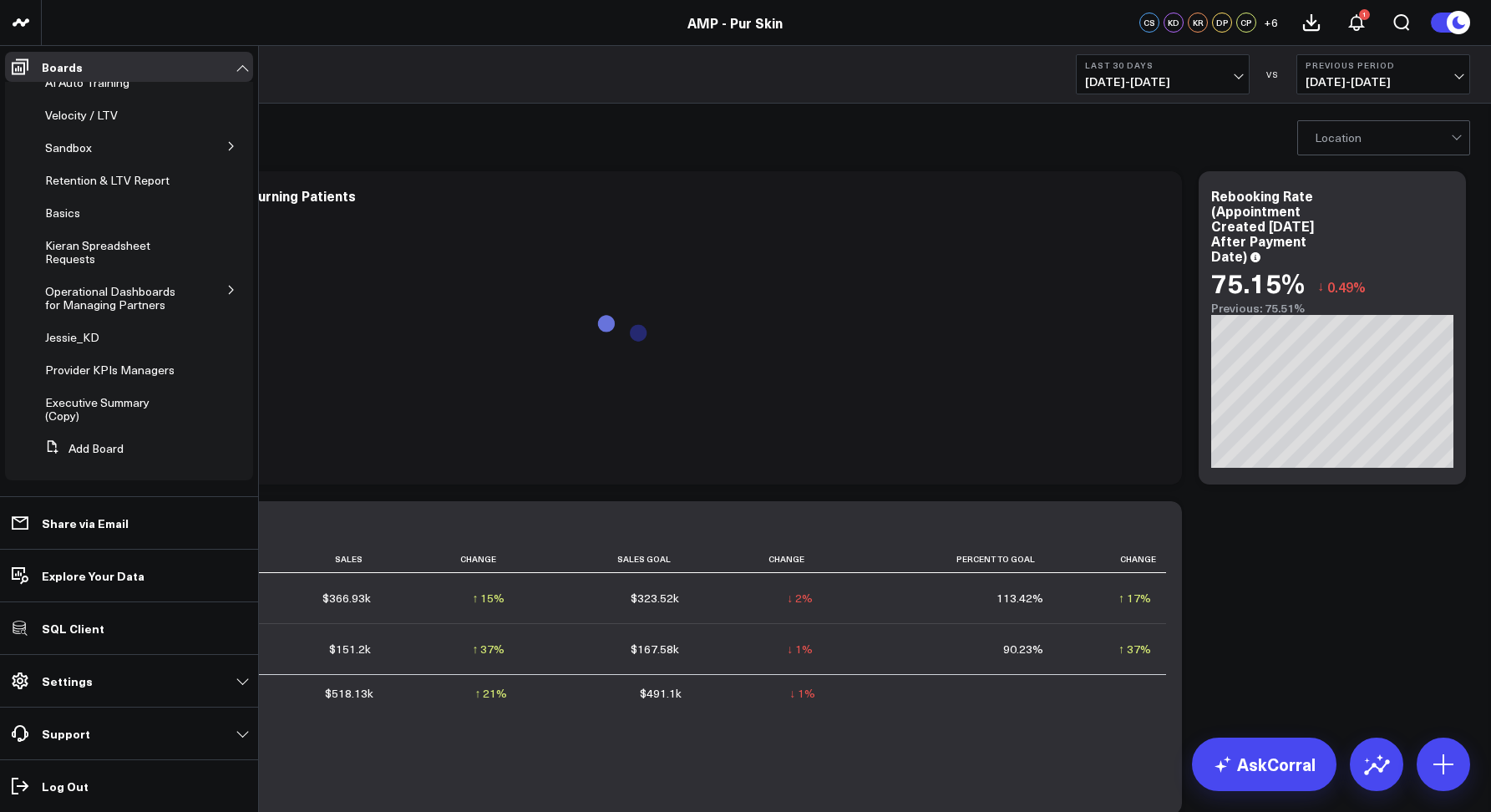
click at [227, 286] on icon at bounding box center [231, 289] width 10 height 10
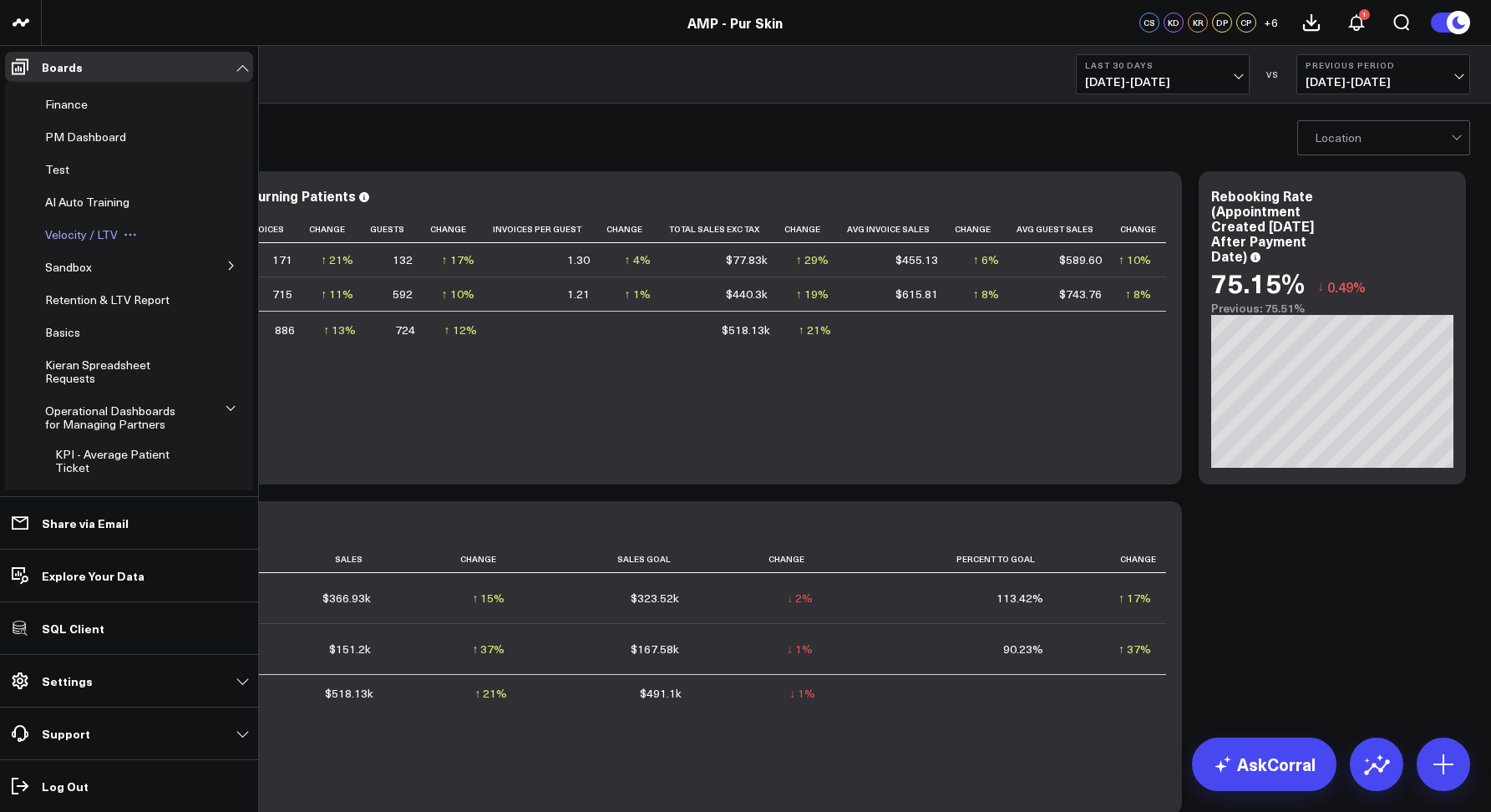
scroll to position [342, 0]
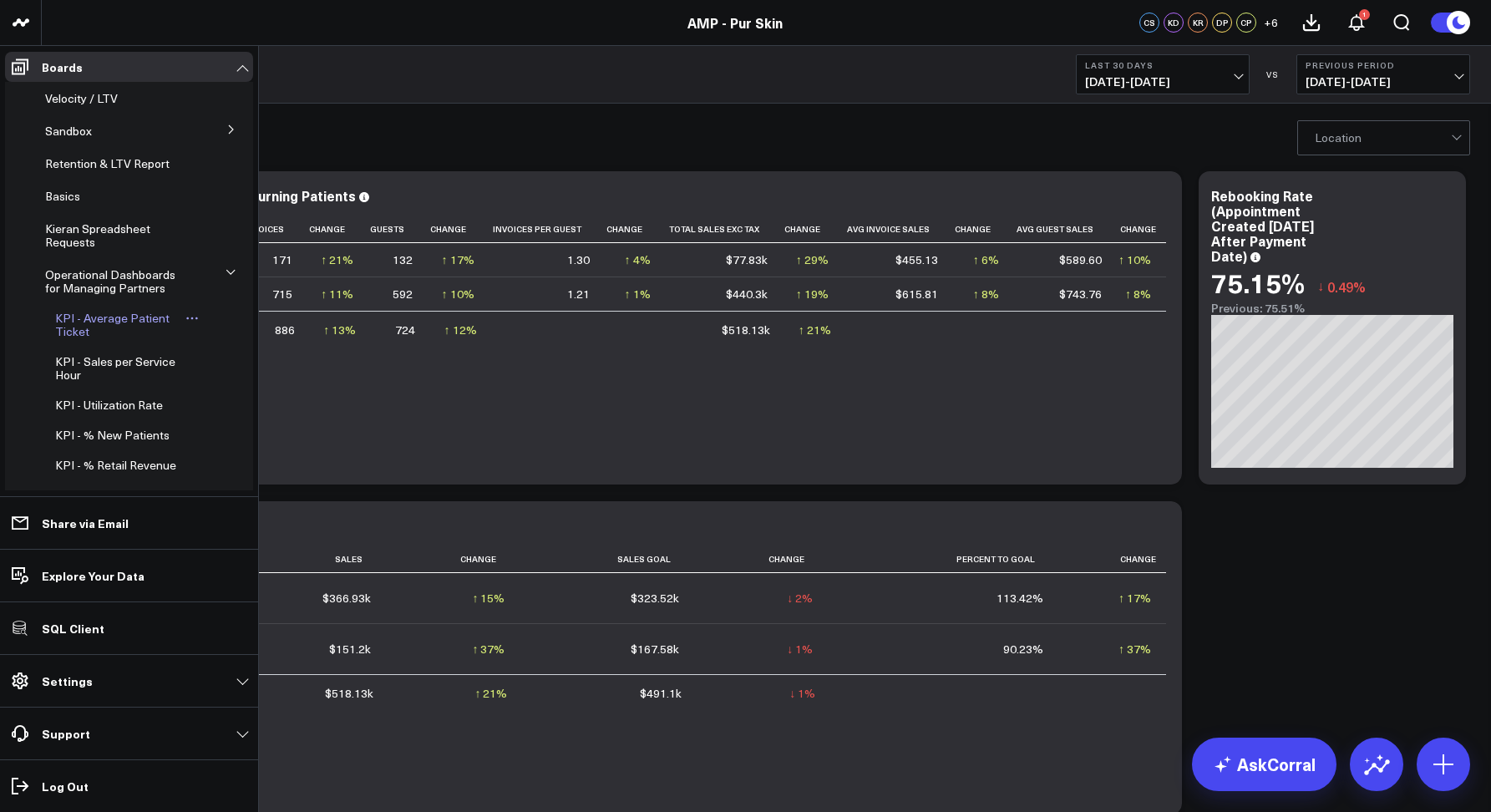
click at [100, 316] on span "KPI - Average Patient Ticket" at bounding box center [112, 324] width 114 height 29
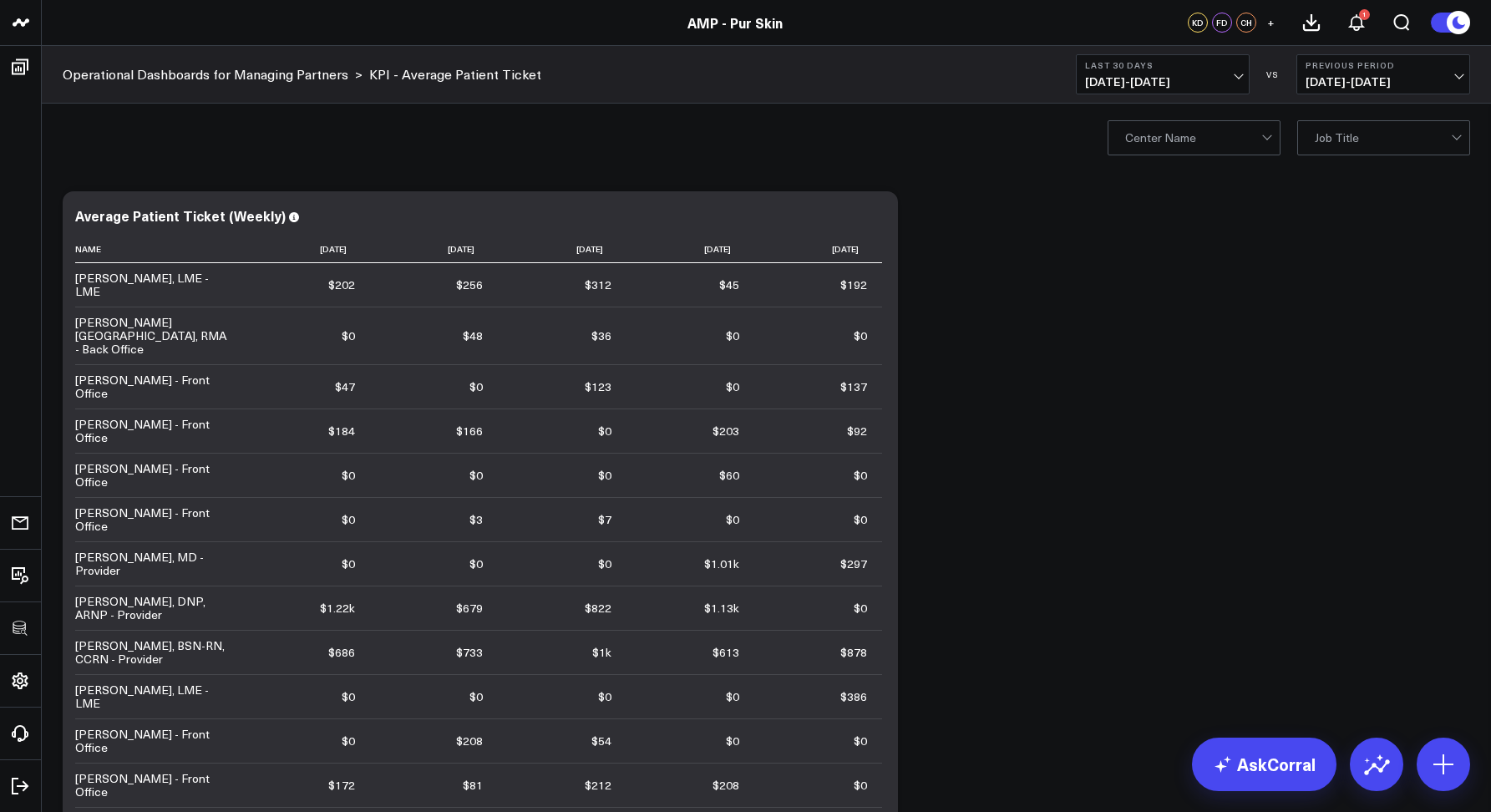
click at [854, 147] on div "Center Name Job Title" at bounding box center [766, 136] width 1449 height 67
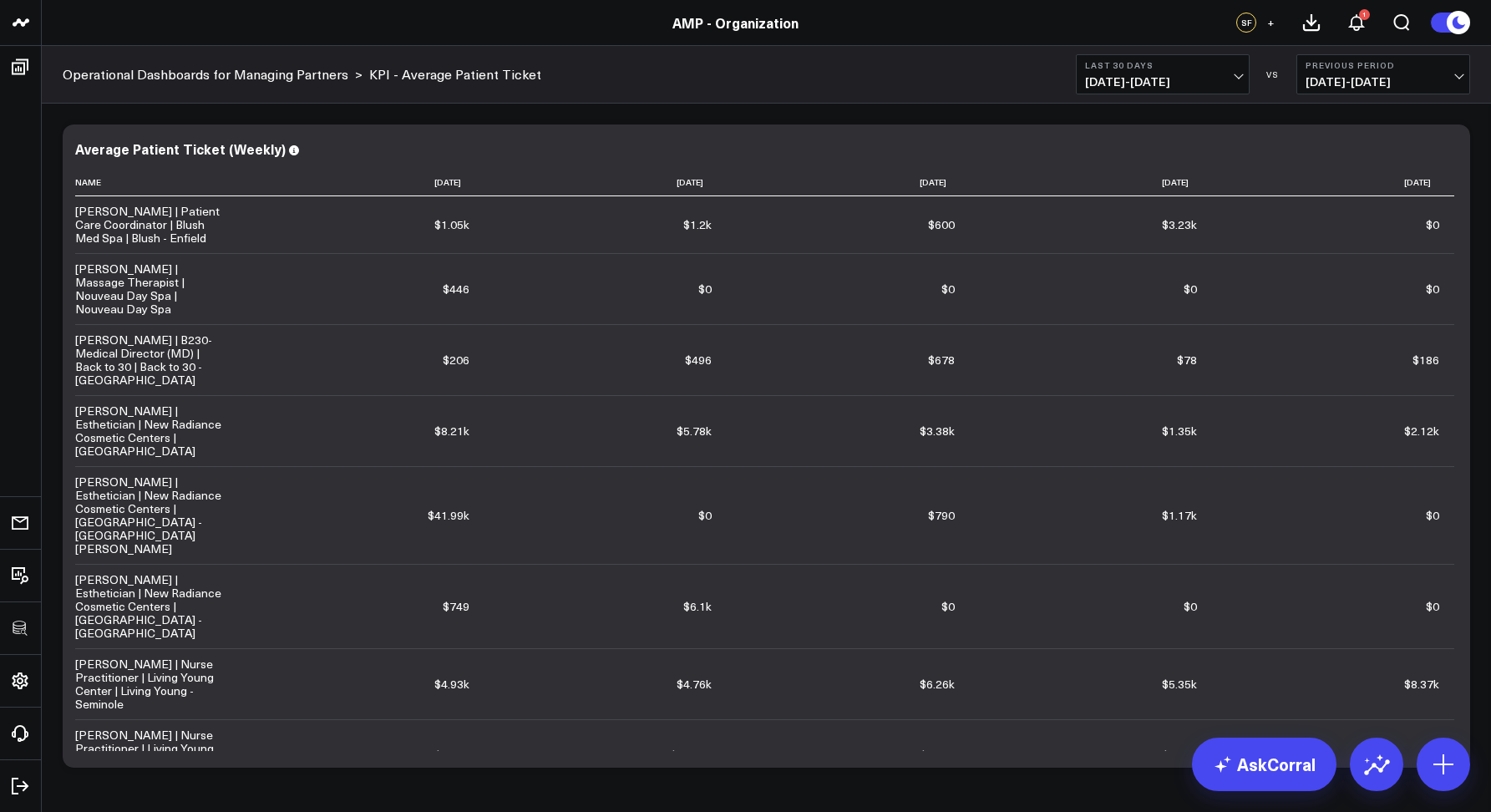
scroll to position [24300, 0]
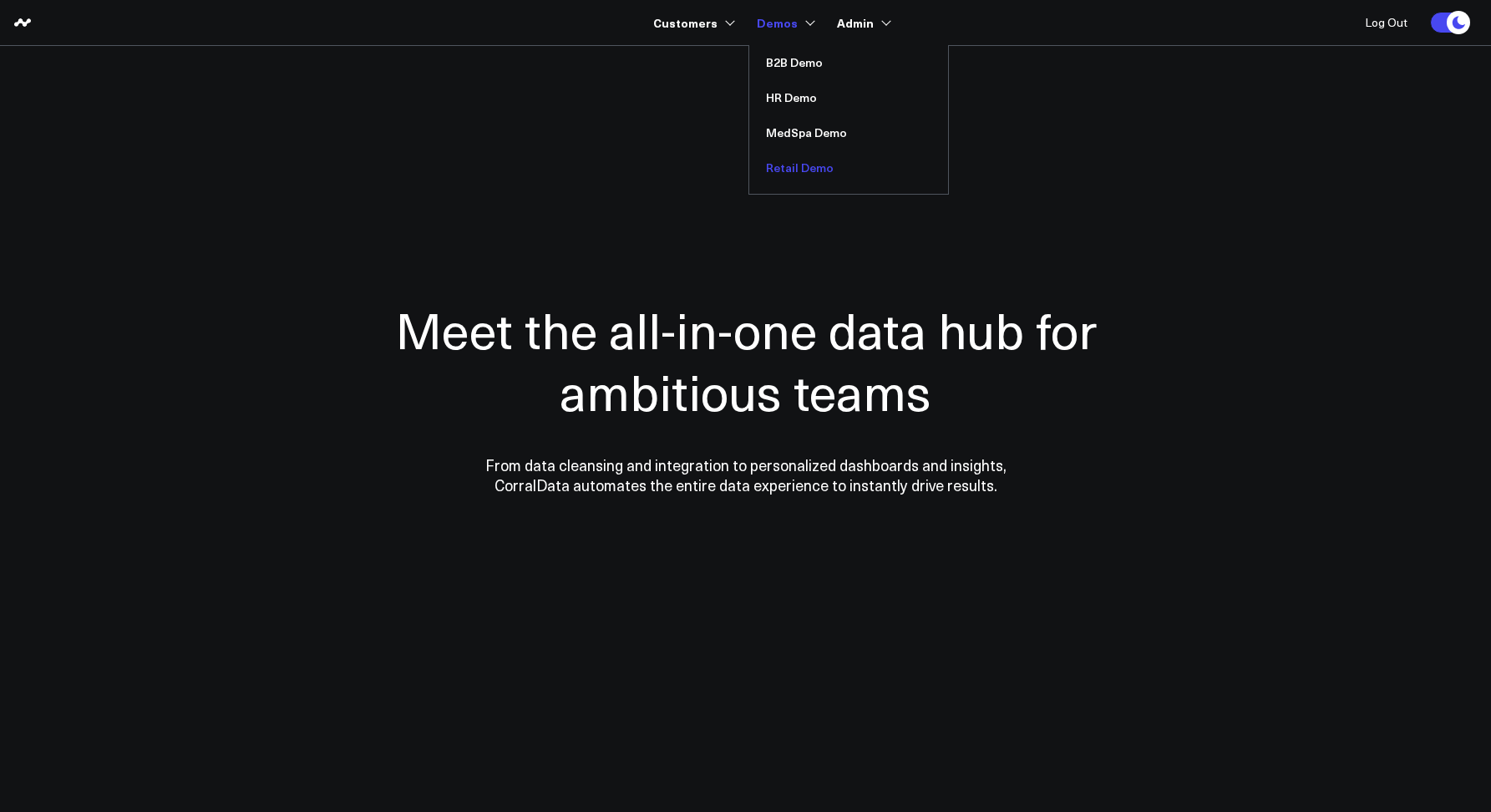
click at [785, 174] on link "Retail Demo" at bounding box center [848, 168] width 199 height 35
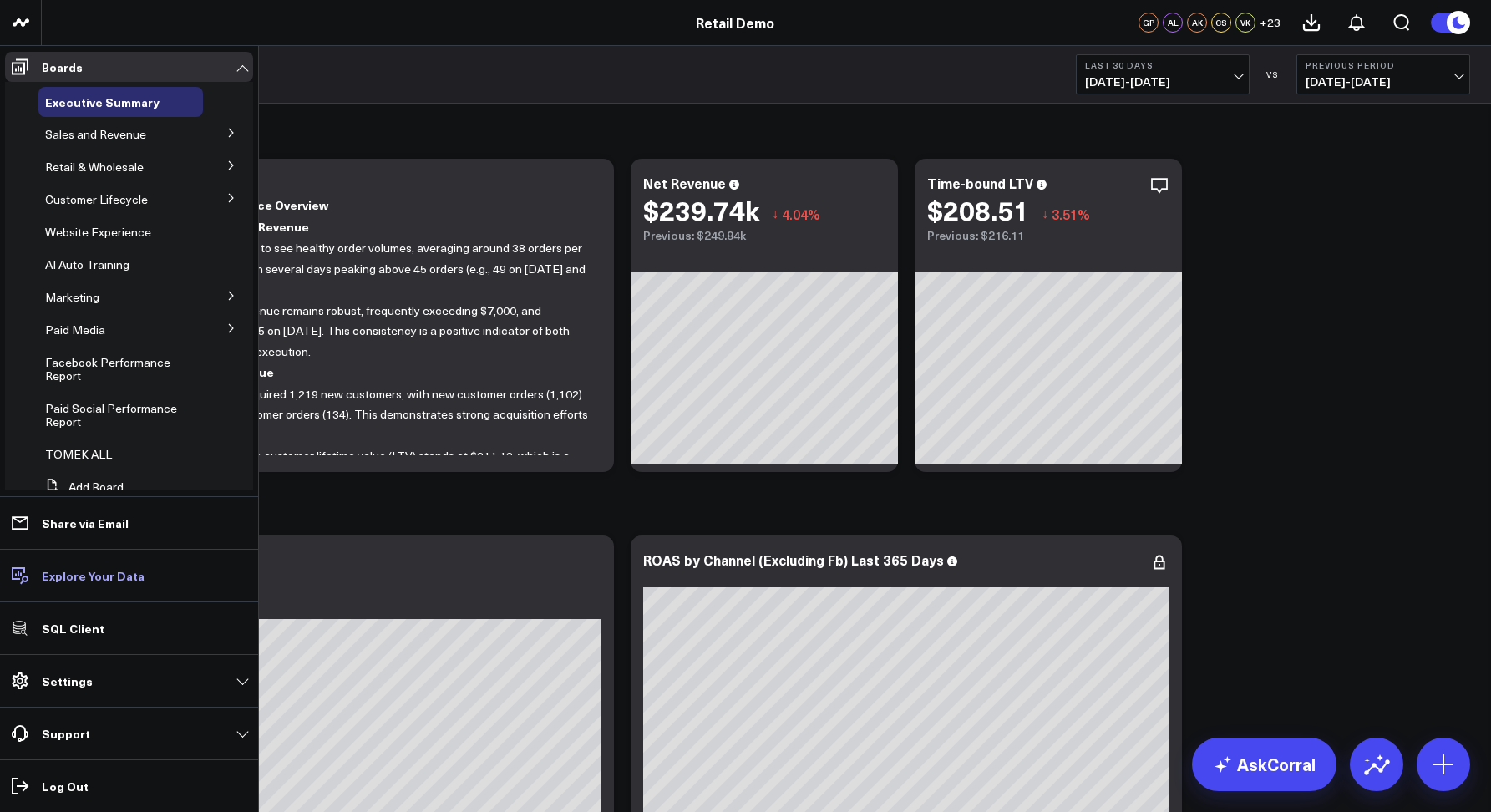
click at [63, 577] on p "Explore Your Data" at bounding box center [93, 575] width 103 height 13
click at [86, 679] on p "Settings" at bounding box center [67, 680] width 51 height 13
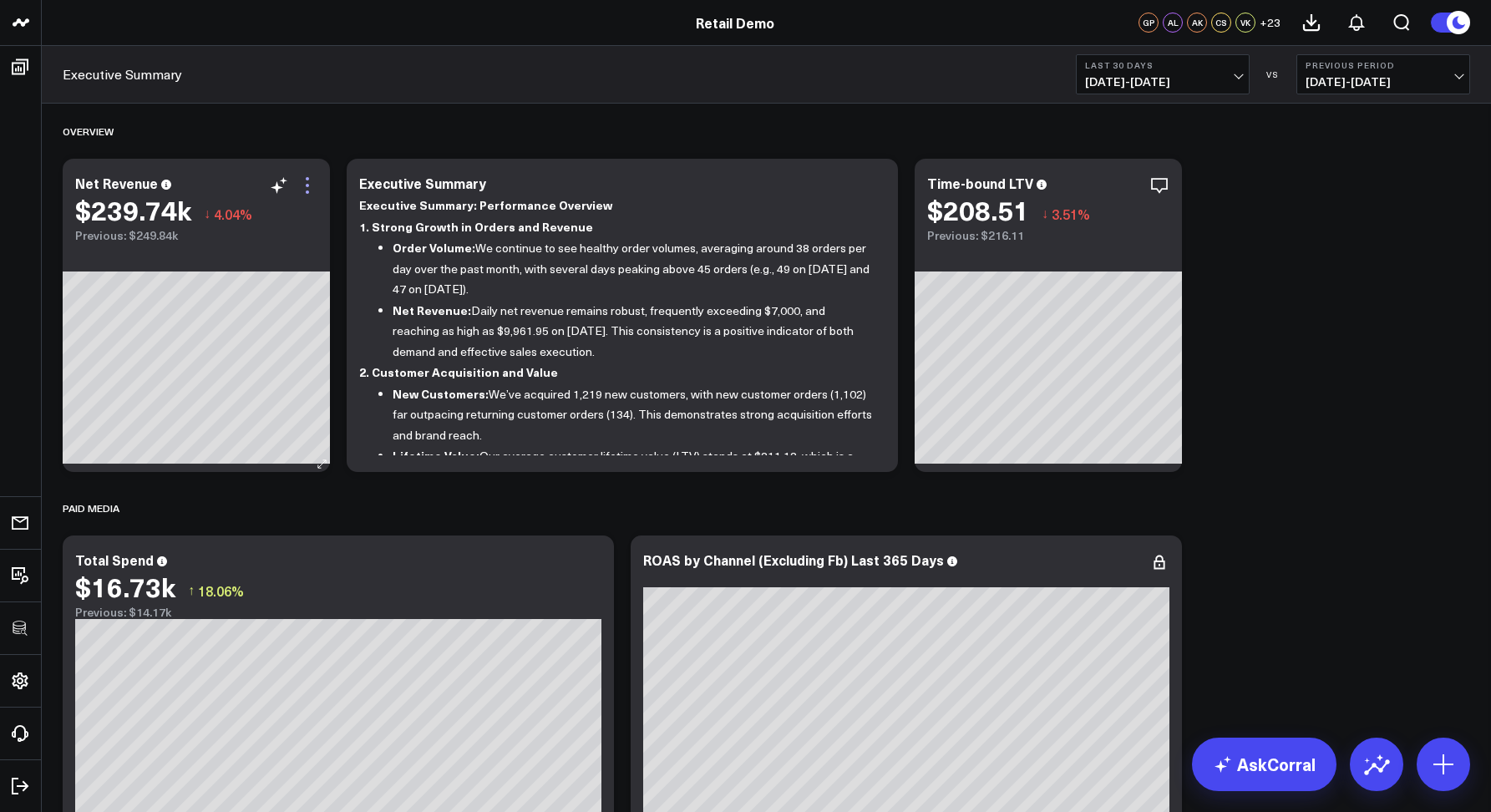
click at [304, 184] on icon at bounding box center [308, 185] width 20 height 20
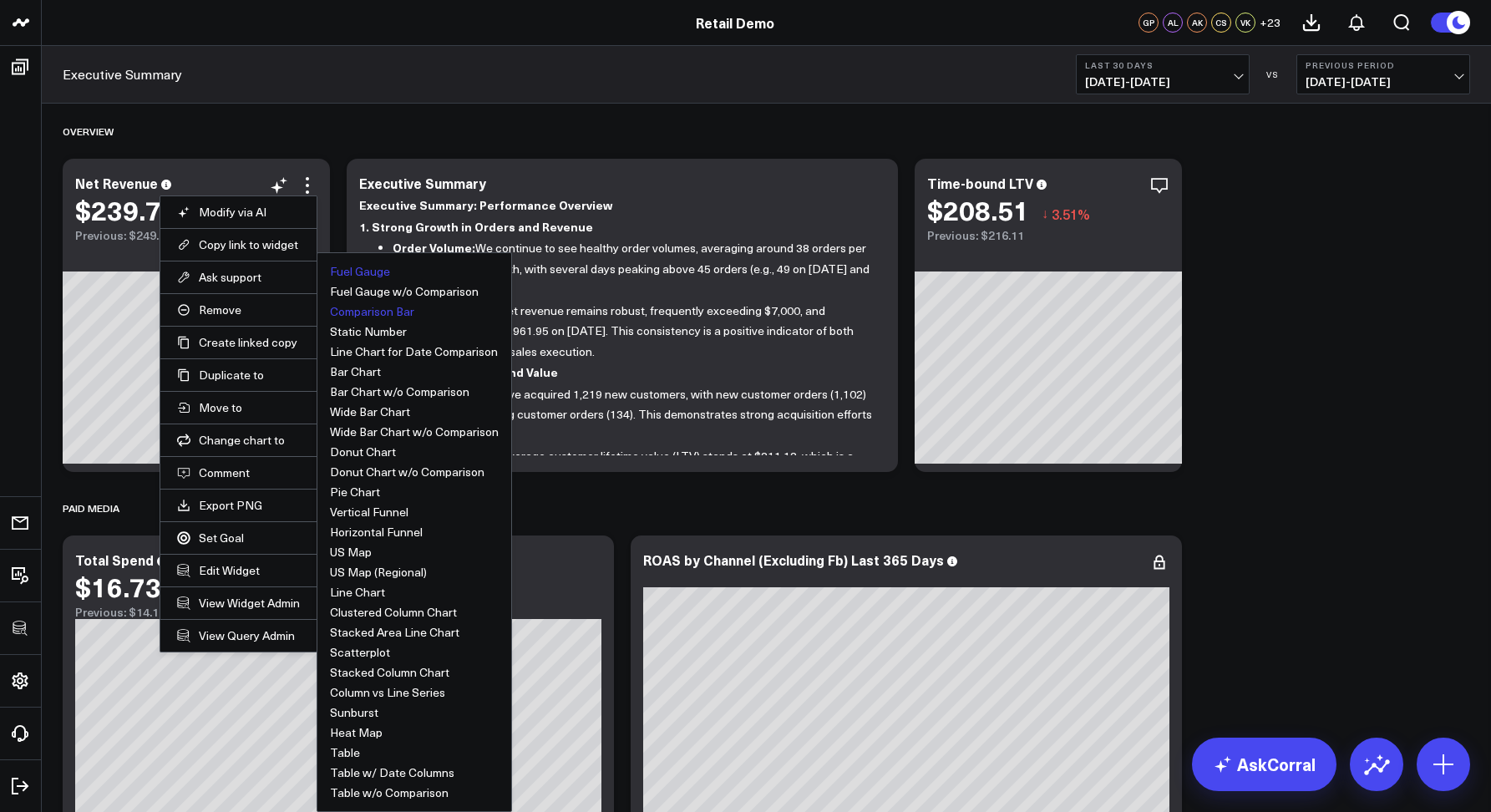
click at [355, 311] on button "Comparison Bar" at bounding box center [372, 311] width 85 height 12
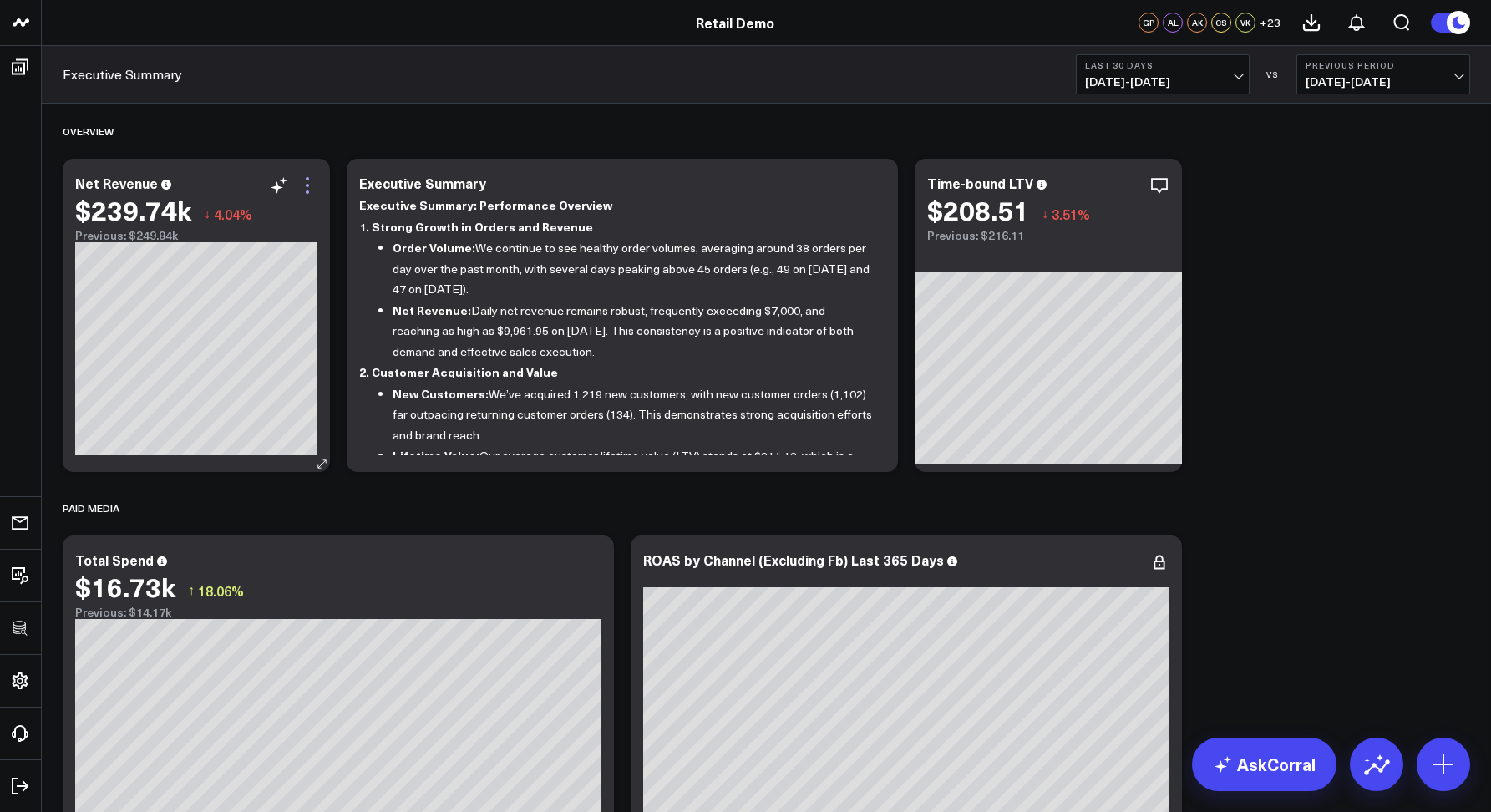
click at [306, 183] on icon at bounding box center [308, 185] width 20 height 20
click at [307, 139] on div "OVERVIEW" at bounding box center [766, 131] width 1408 height 38
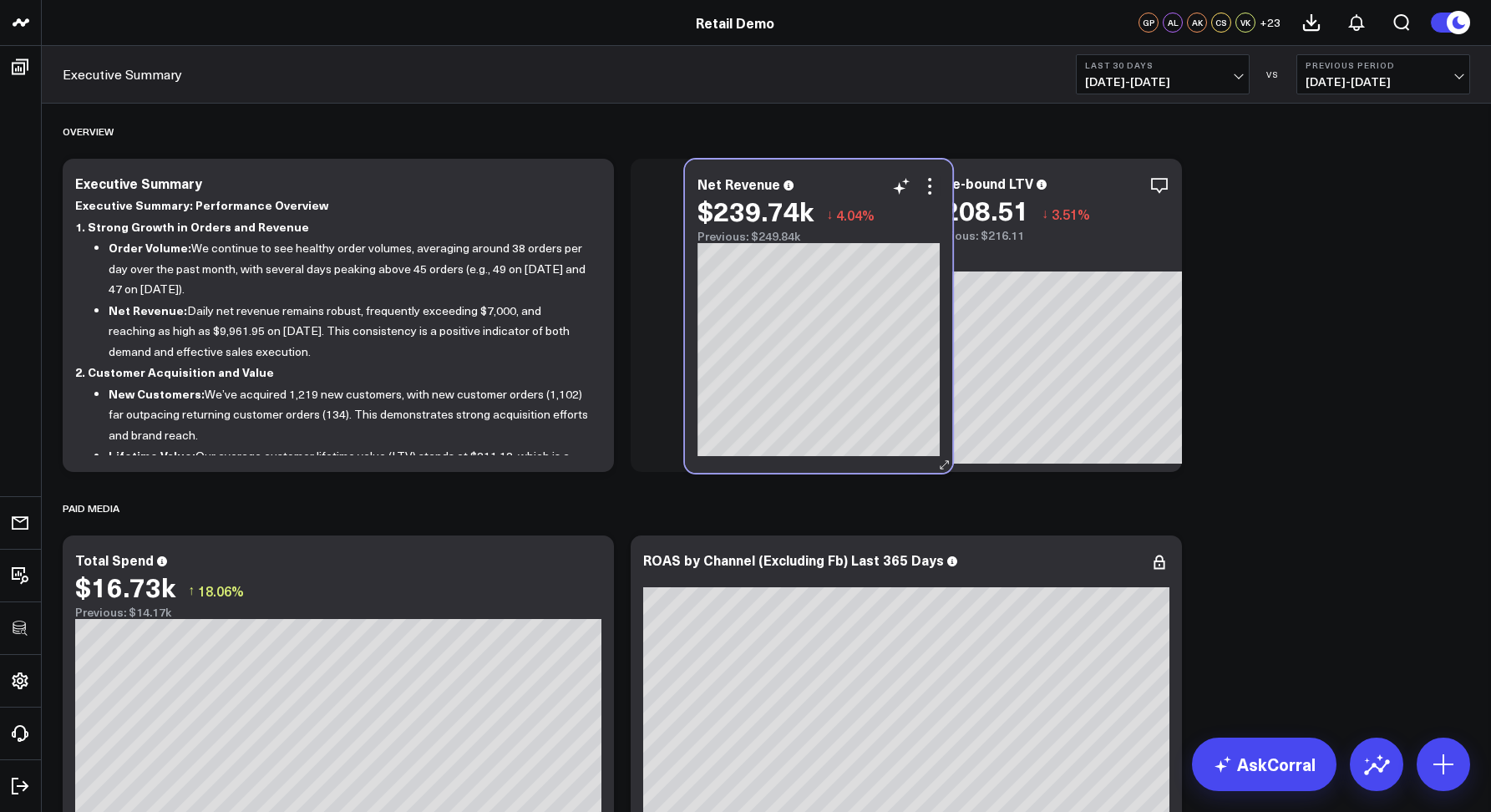
drag, startPoint x: 350, startPoint y: 182, endPoint x: 872, endPoint y: 176, distance: 522.0
click at [873, 176] on div "Net Revenue" at bounding box center [819, 184] width 243 height 15
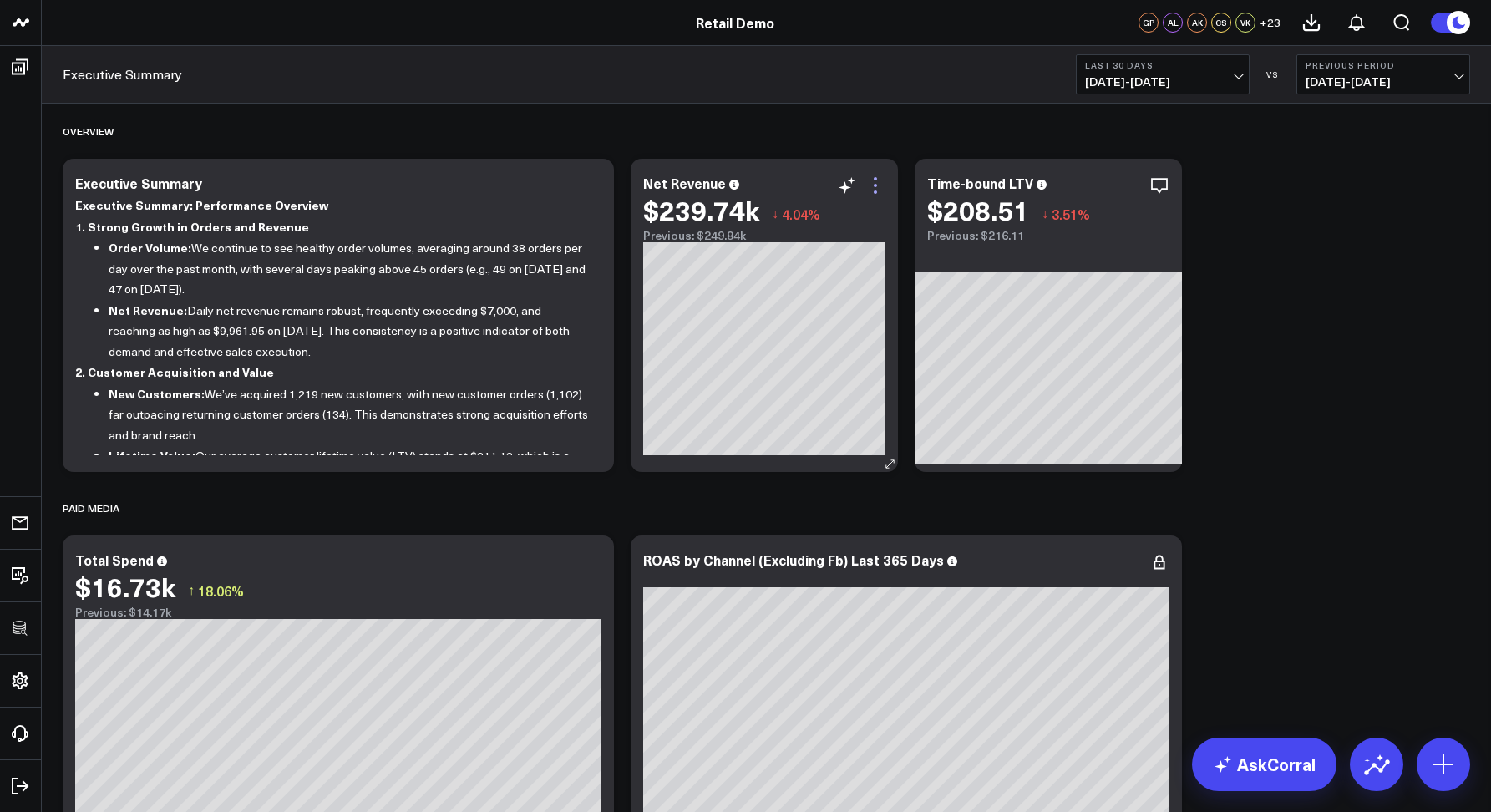
click at [871, 184] on icon at bounding box center [876, 185] width 20 height 20
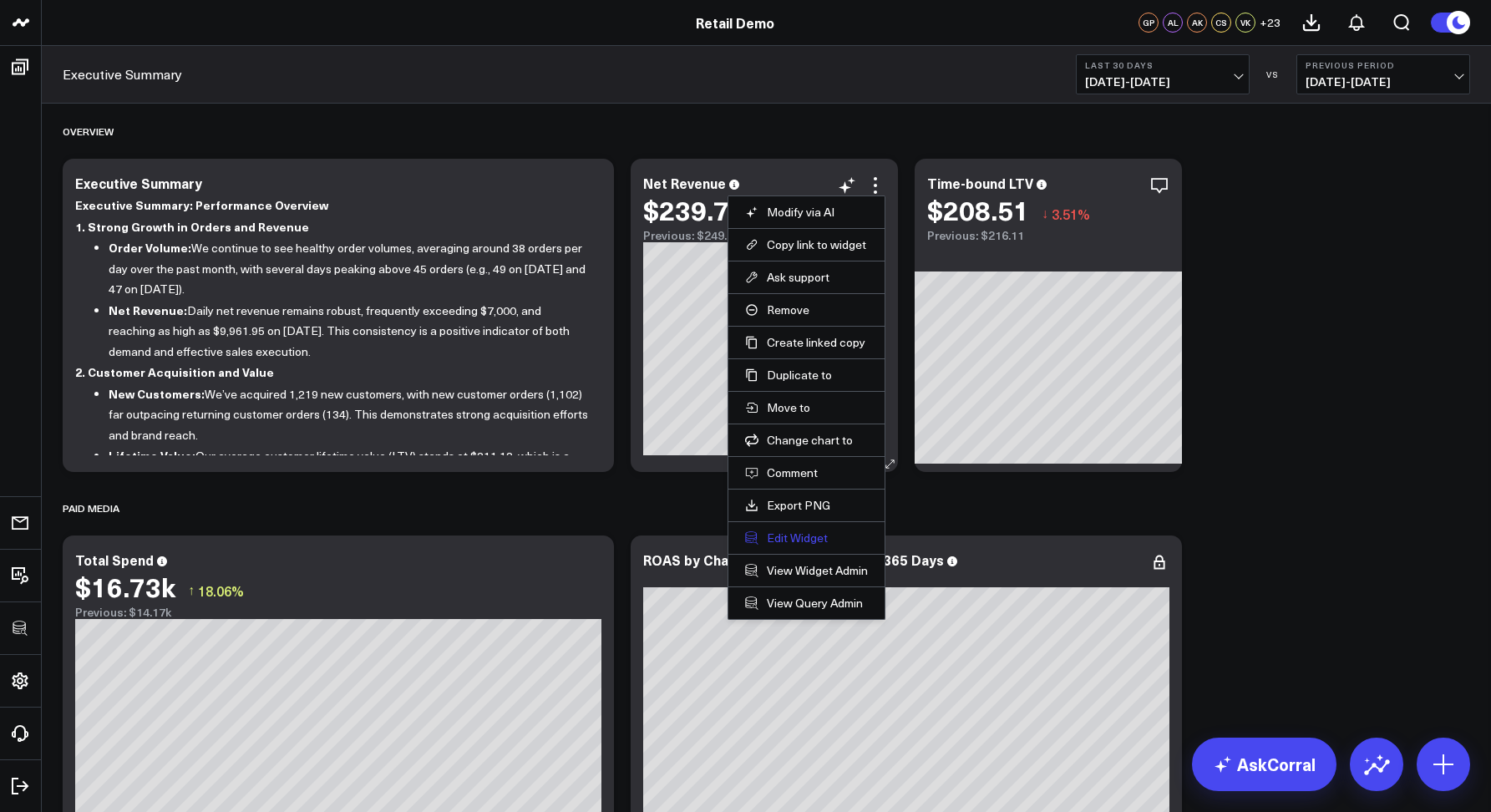
click at [795, 533] on button "Edit Widget" at bounding box center [807, 537] width 123 height 15
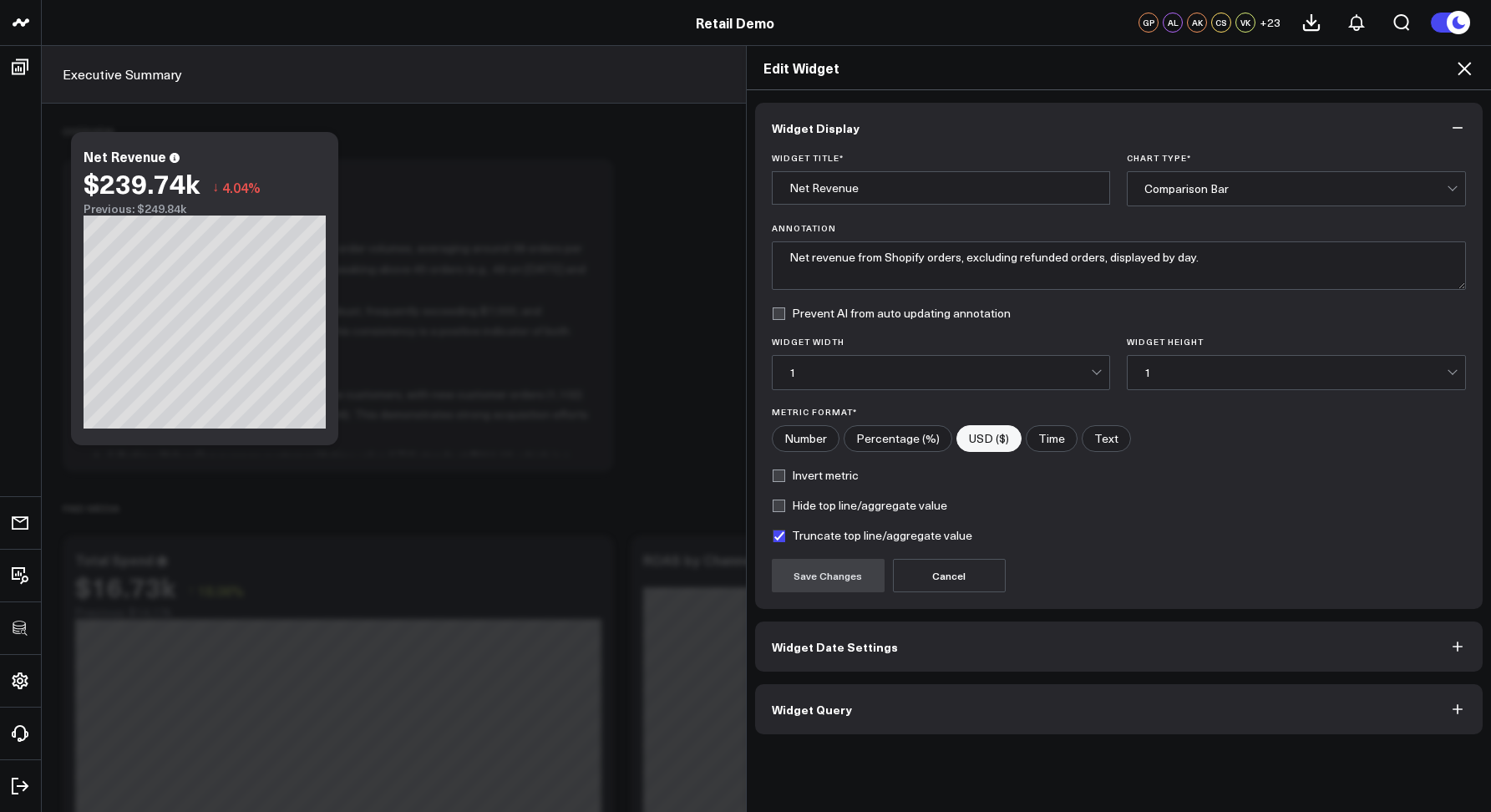
click at [806, 702] on span "Widget Query" at bounding box center [812, 709] width 80 height 13
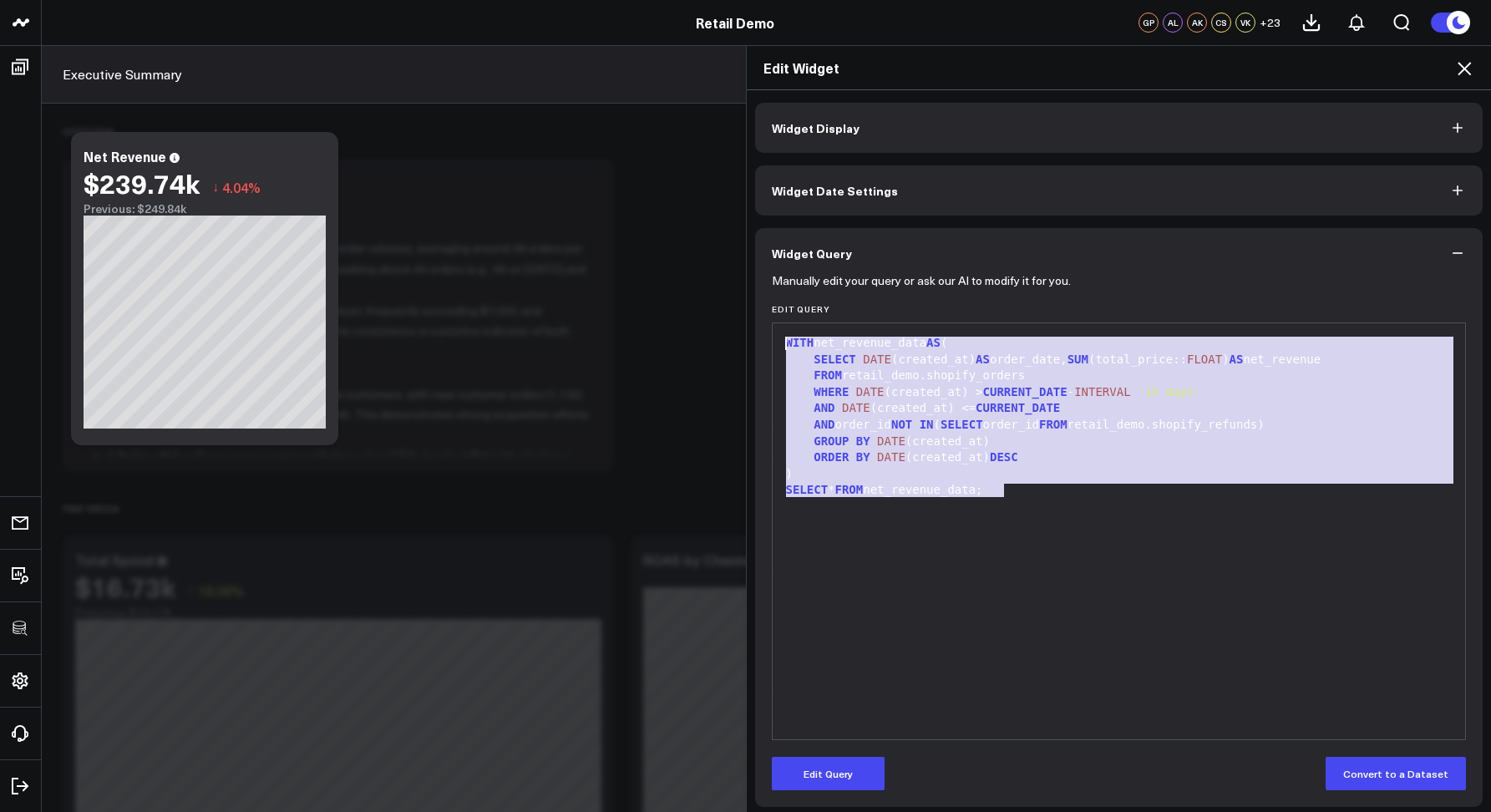
drag, startPoint x: 1018, startPoint y: 504, endPoint x: 724, endPoint y: 316, distance: 349.0
click at [724, 316] on div "Edit Widget Widget Display Widget Date Settings Widget Query Manually edit your…" at bounding box center [746, 429] width 1491 height 767
click at [898, 493] on div "SELECT * FROM net_revenue_data;" at bounding box center [1119, 490] width 677 height 17
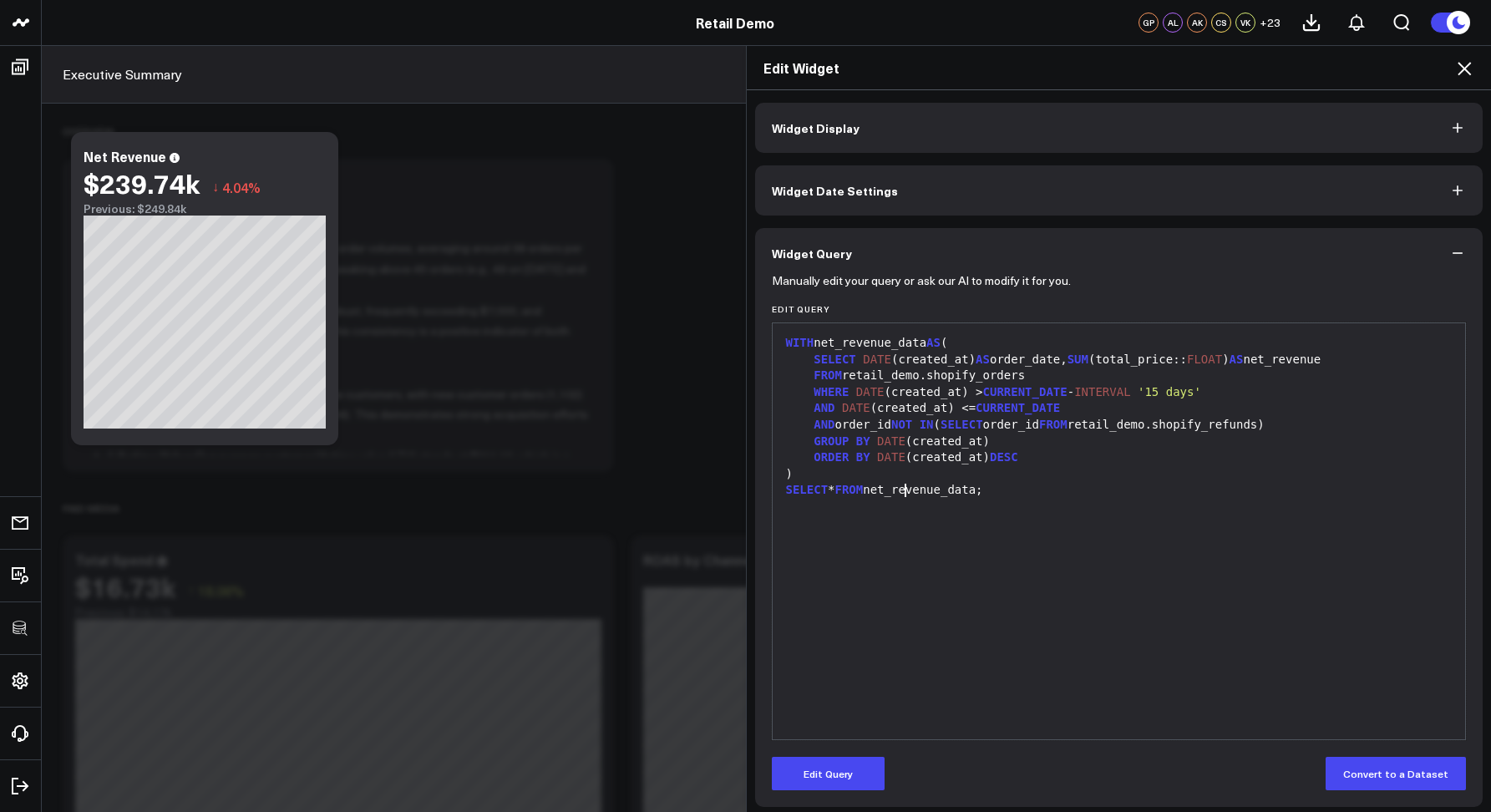
click at [1464, 72] on icon at bounding box center [1464, 69] width 20 height 20
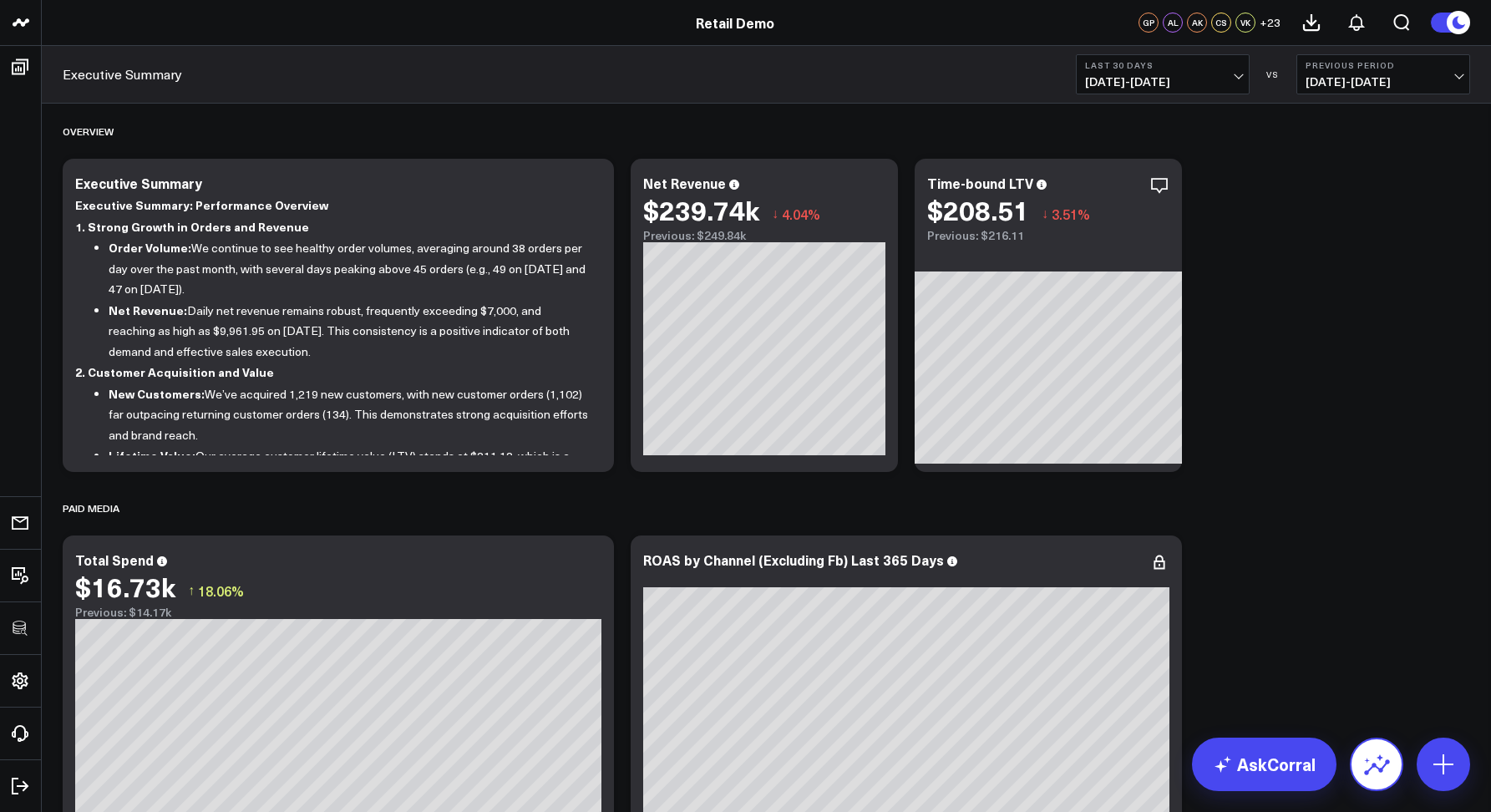
click at [1372, 764] on icon at bounding box center [1377, 767] width 26 height 16
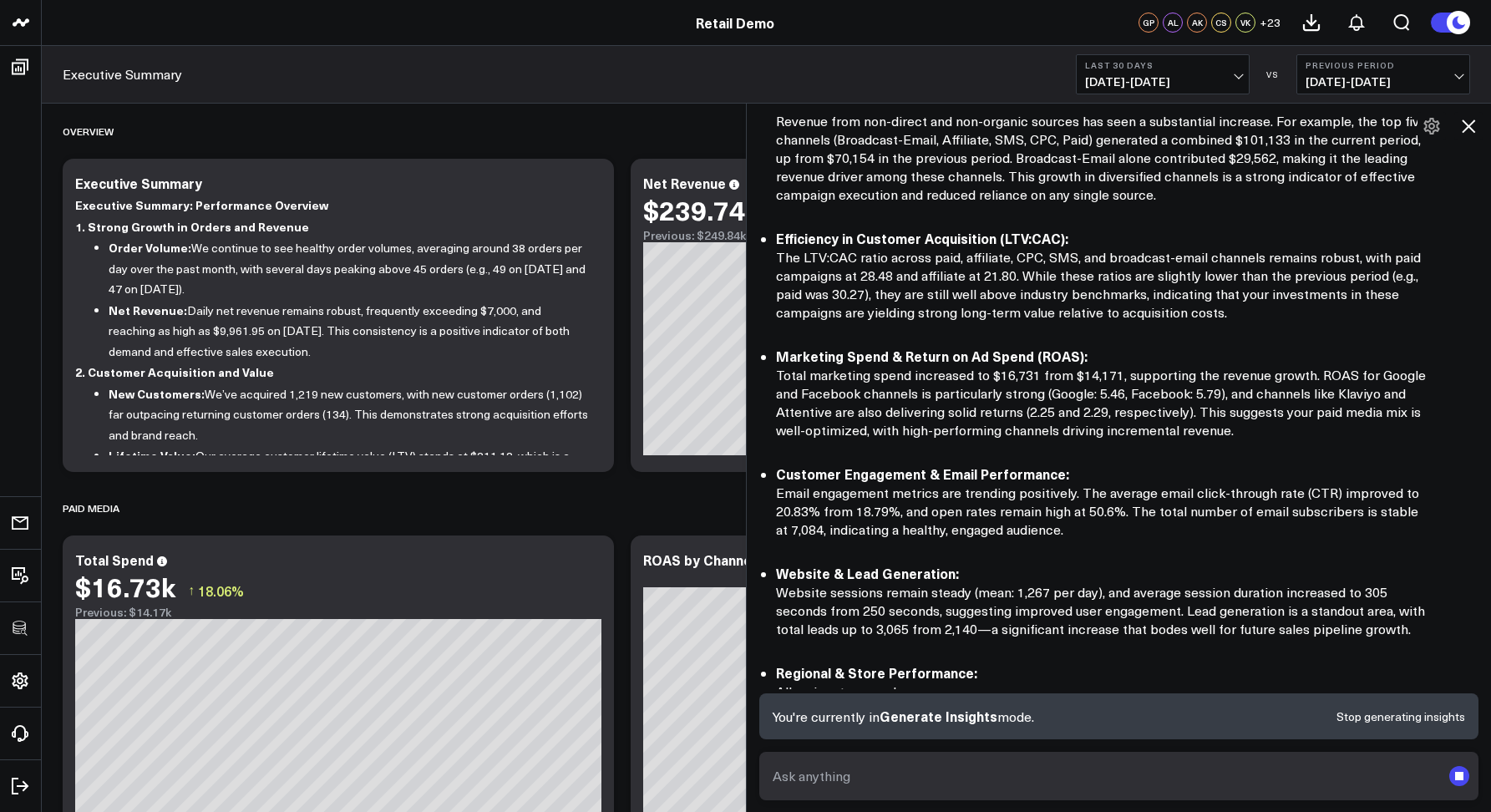
scroll to position [240, 0]
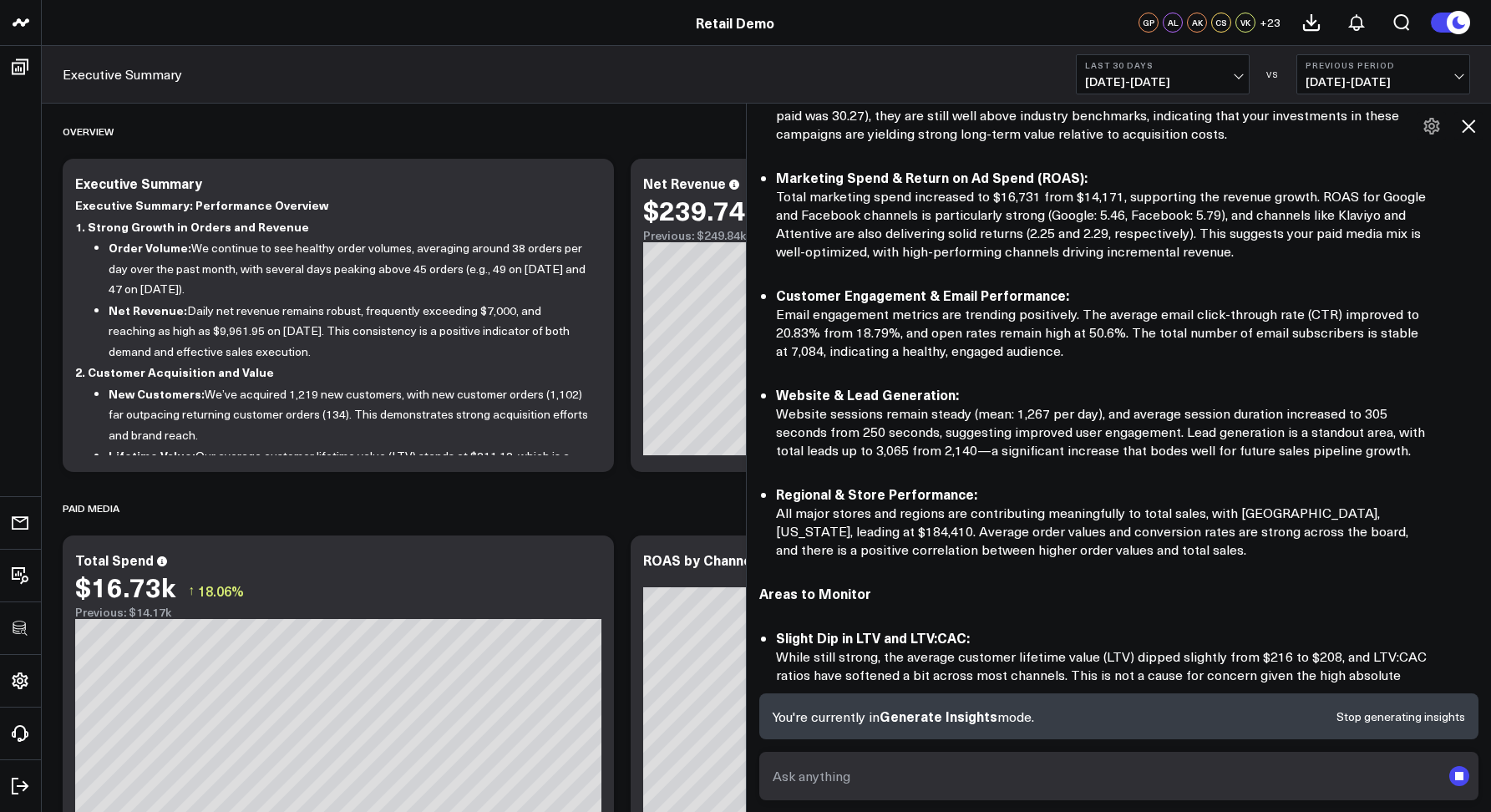
click at [1120, 76] on span "[DATE] - [DATE]" at bounding box center [1163, 81] width 155 height 13
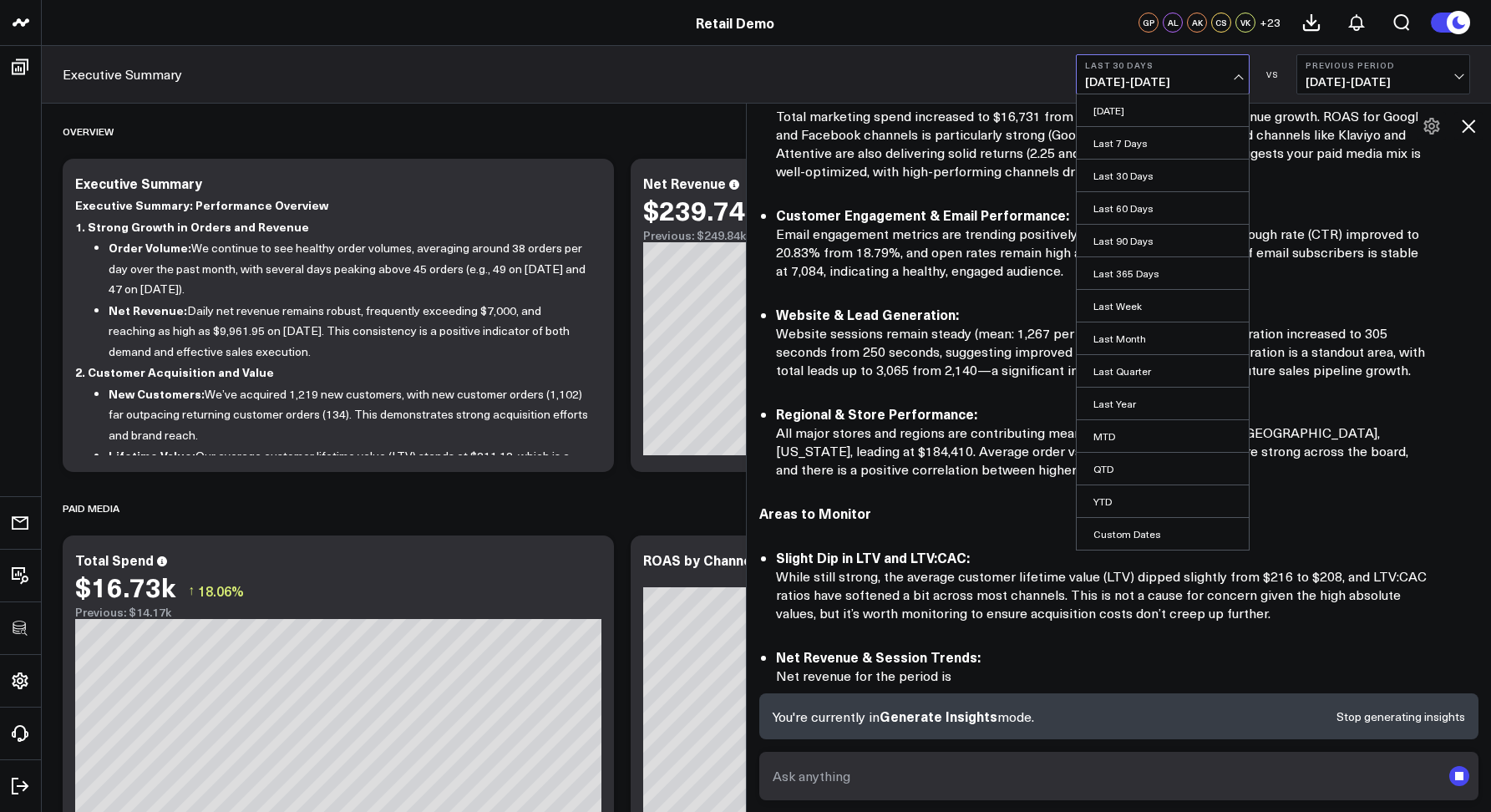
click at [1012, 62] on div "Executive Summary Last 30 Days [DATE] - [DATE] [DATE] Last 7 Days Last 30 Days …" at bounding box center [766, 75] width 1449 height 58
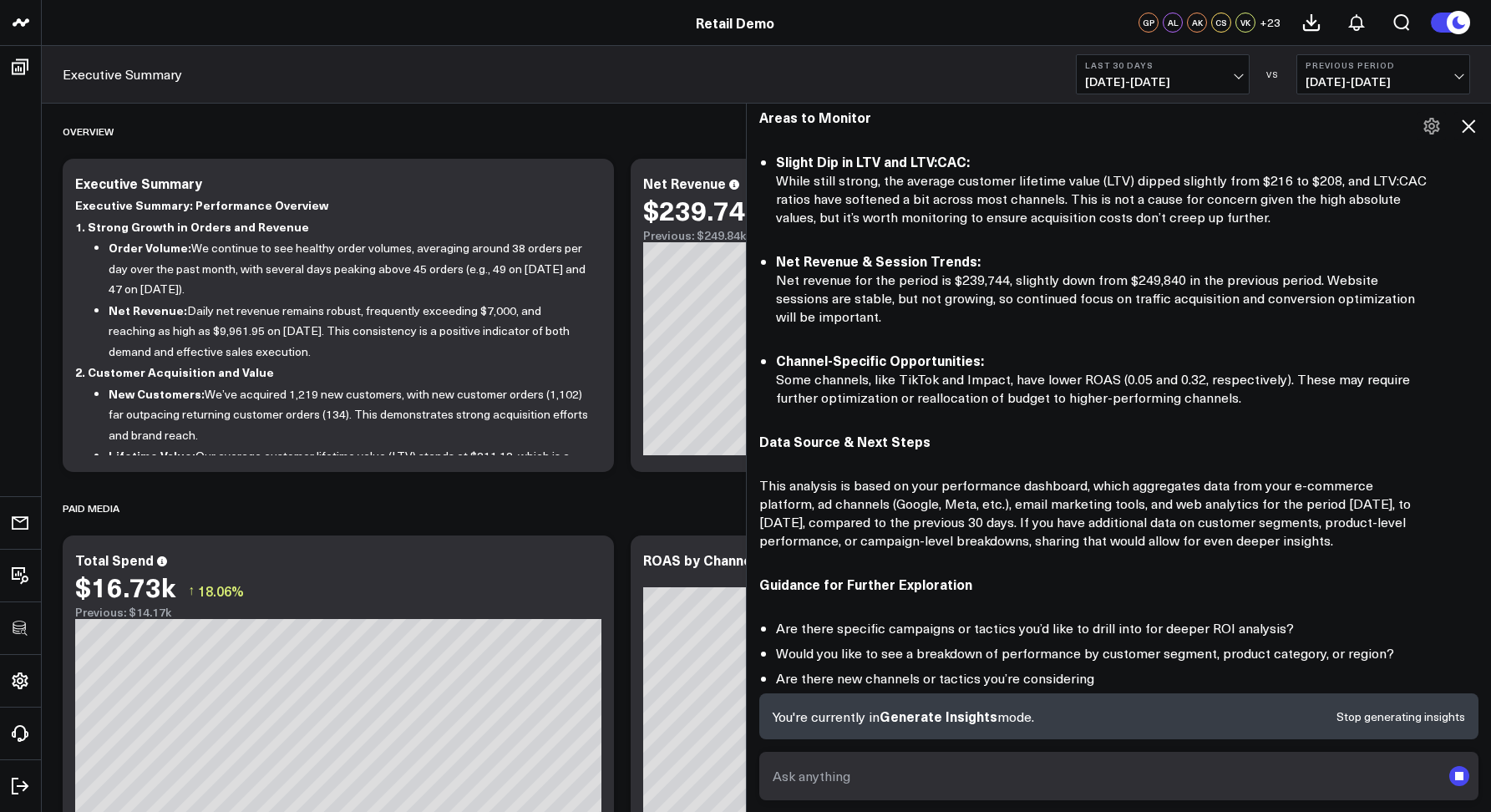
click at [1320, 84] on span "[DATE] - [DATE]" at bounding box center [1383, 81] width 155 height 13
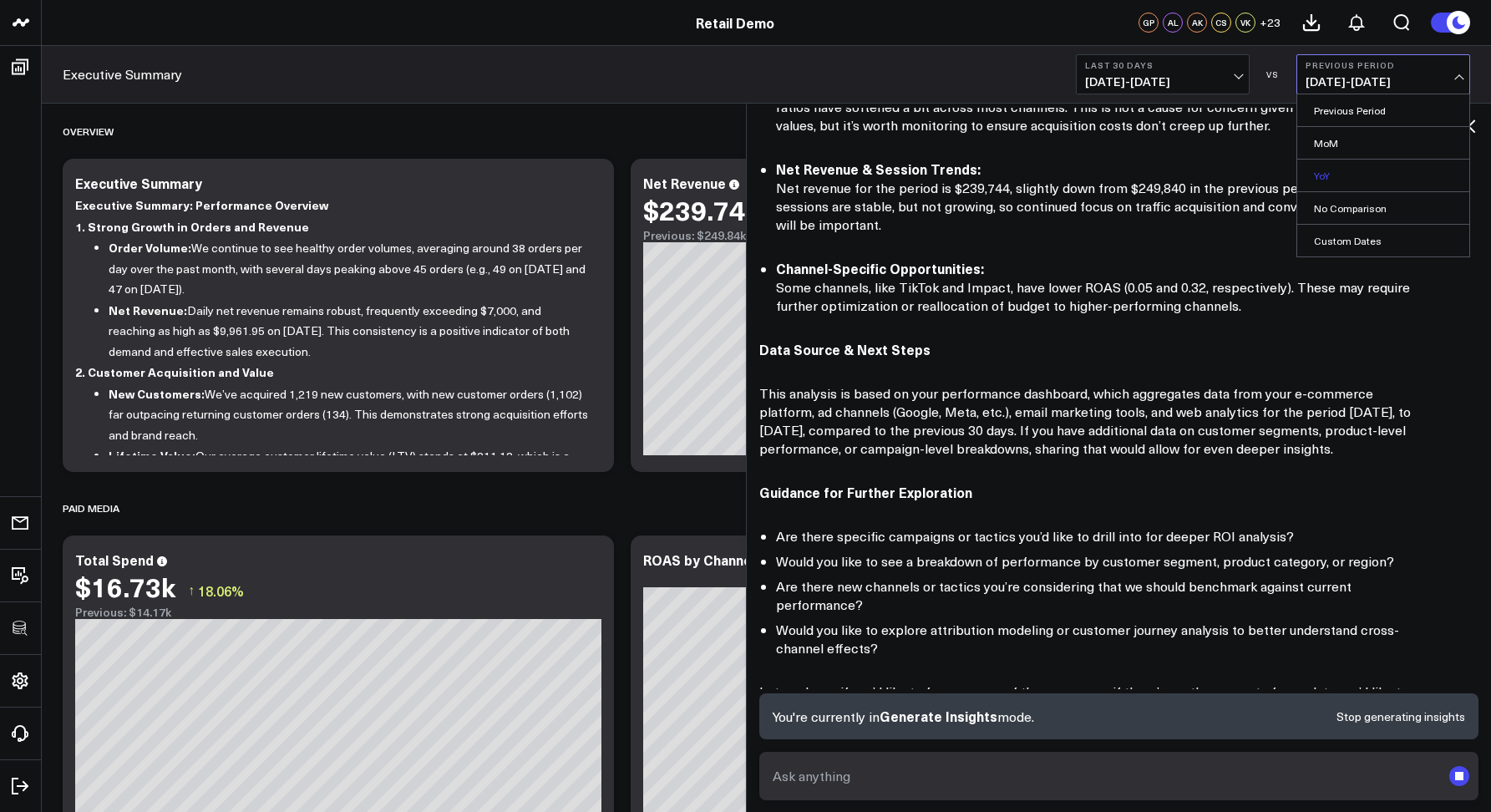
scroll to position [986, 0]
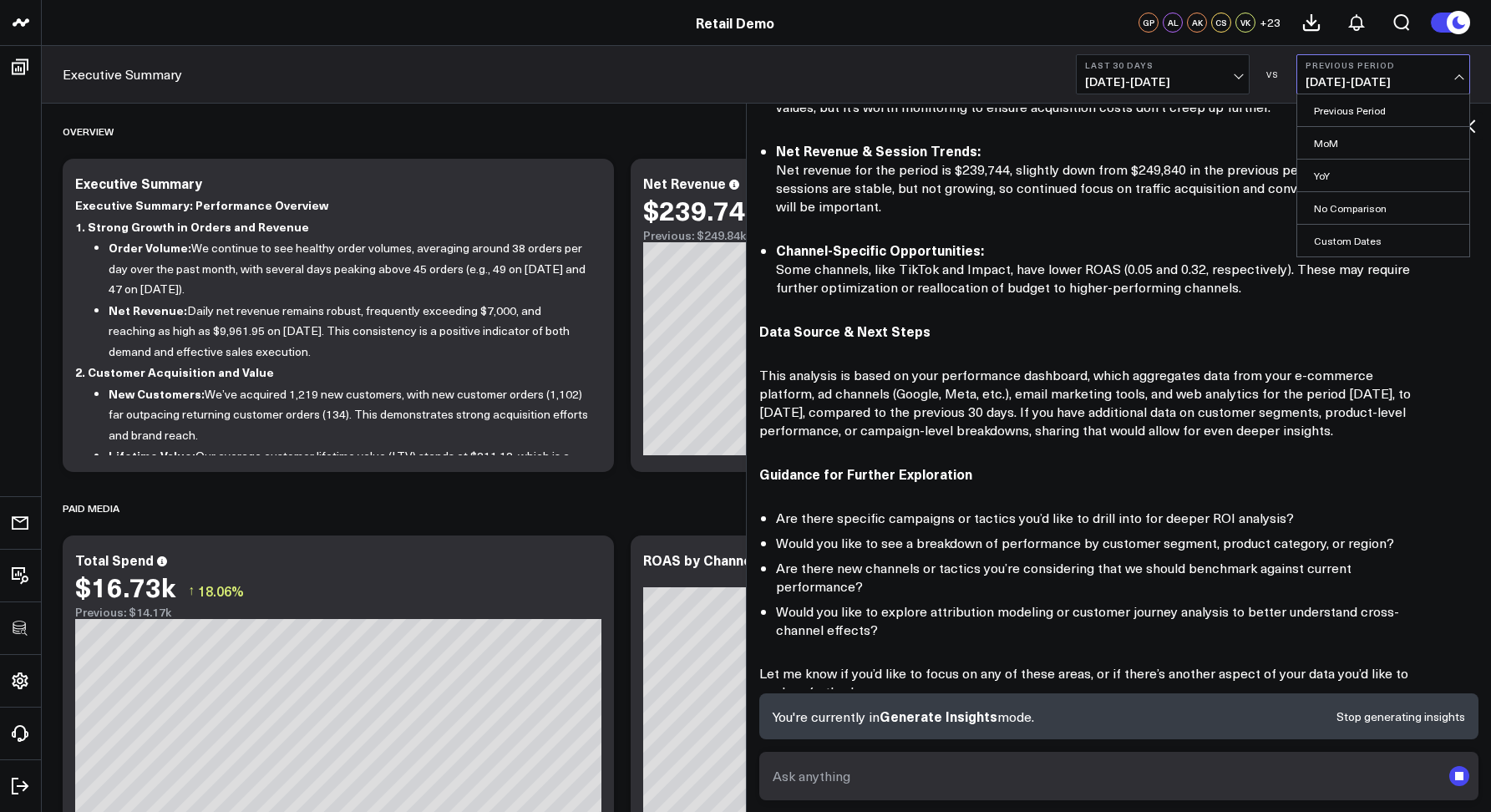
click at [1320, 75] on span "[DATE] - [DATE]" at bounding box center [1383, 81] width 155 height 13
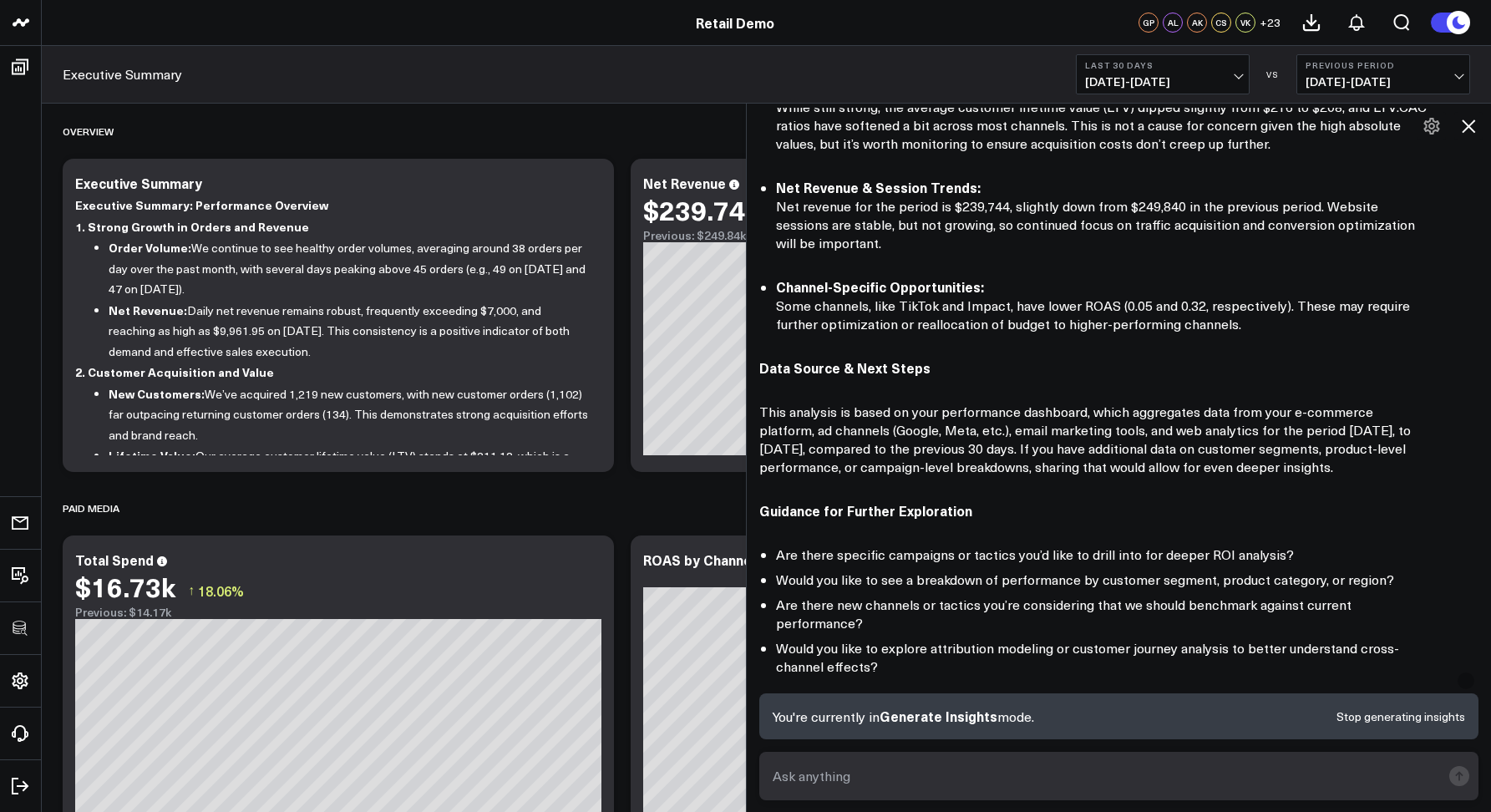
scroll to position [1083, 0]
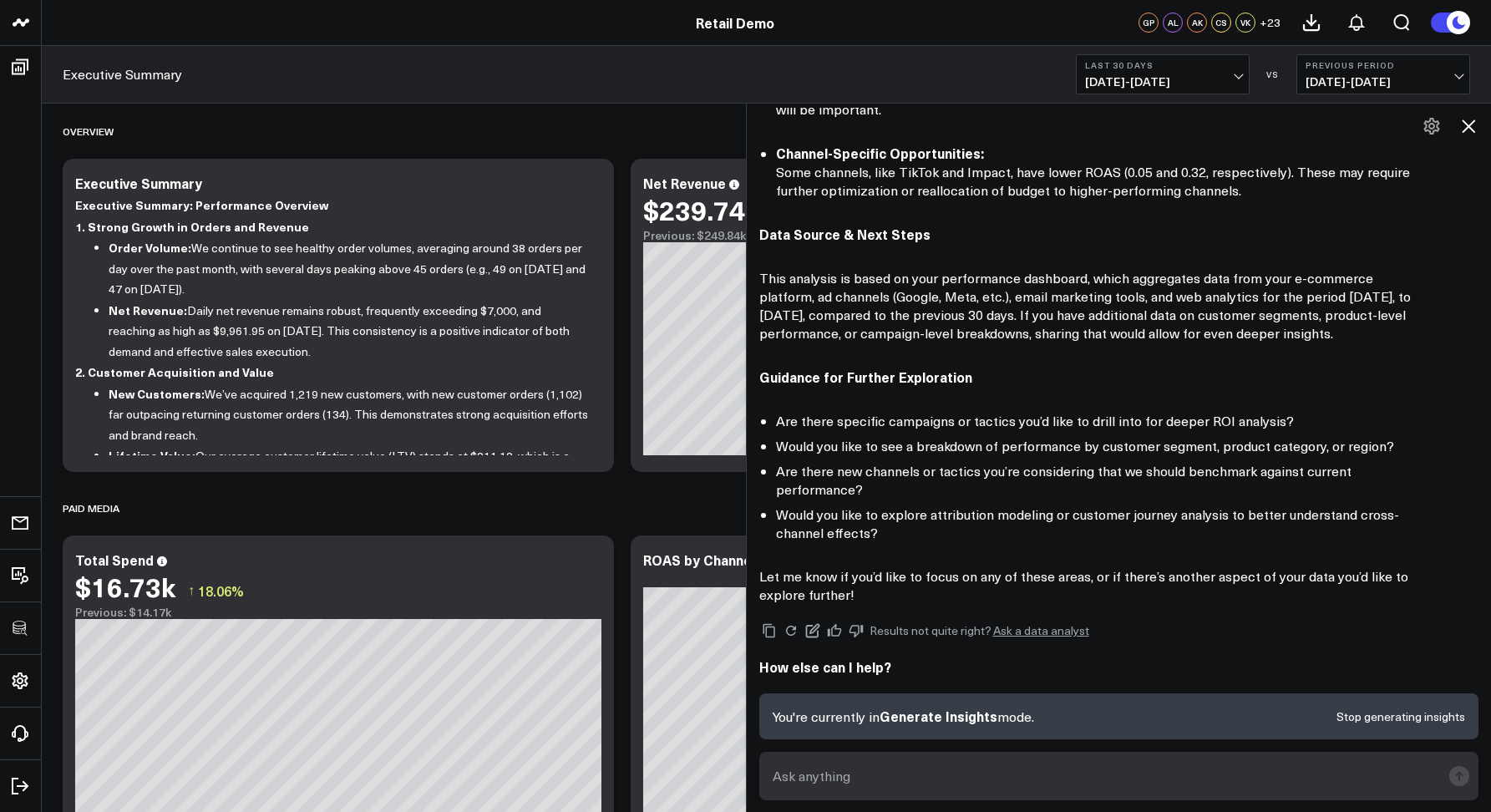
click at [816, 777] on textarea at bounding box center [1105, 775] width 673 height 30
type textarea "Can you tell me more about the slight dip in LTV?"
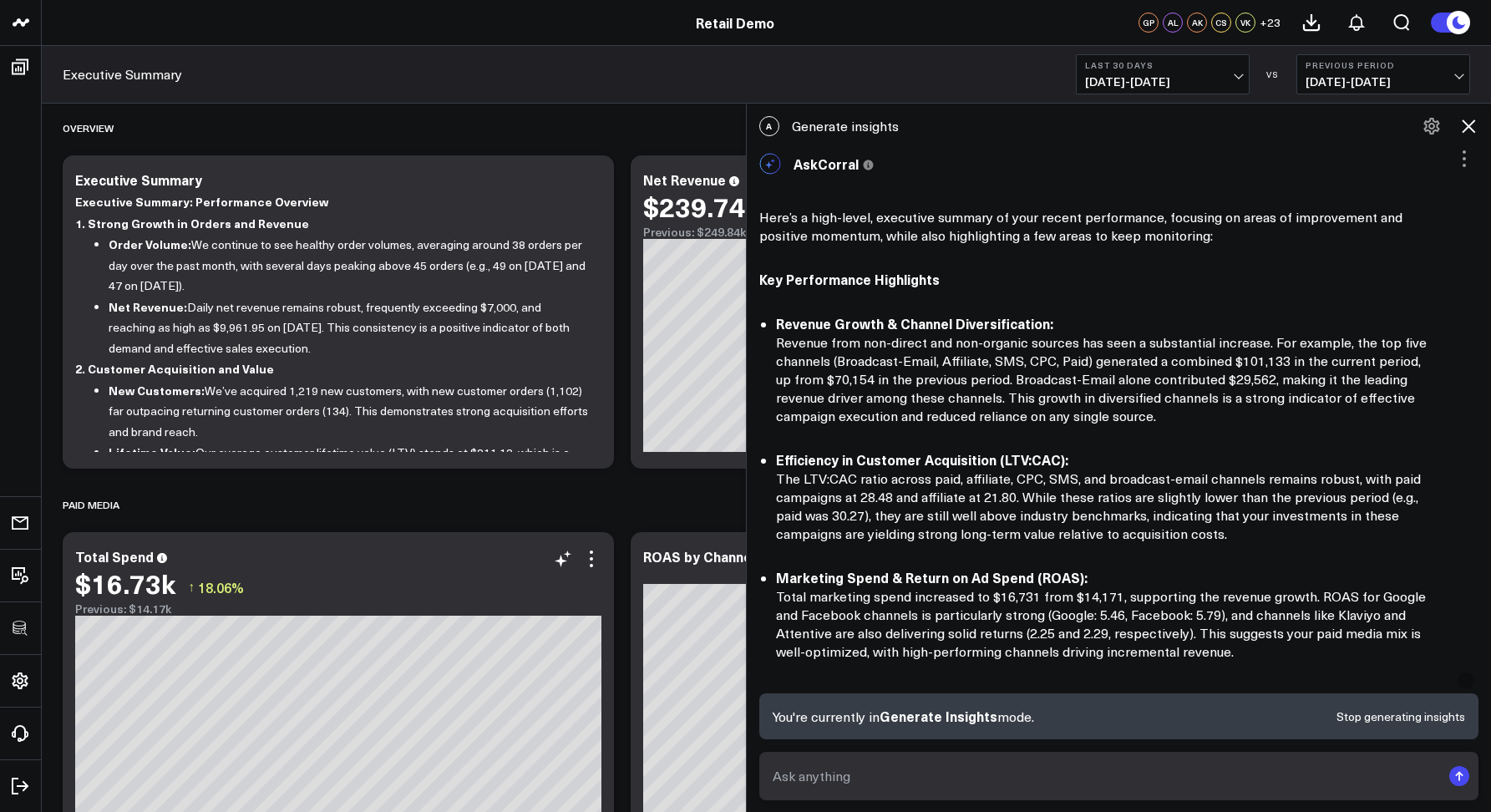
scroll to position [43, 0]
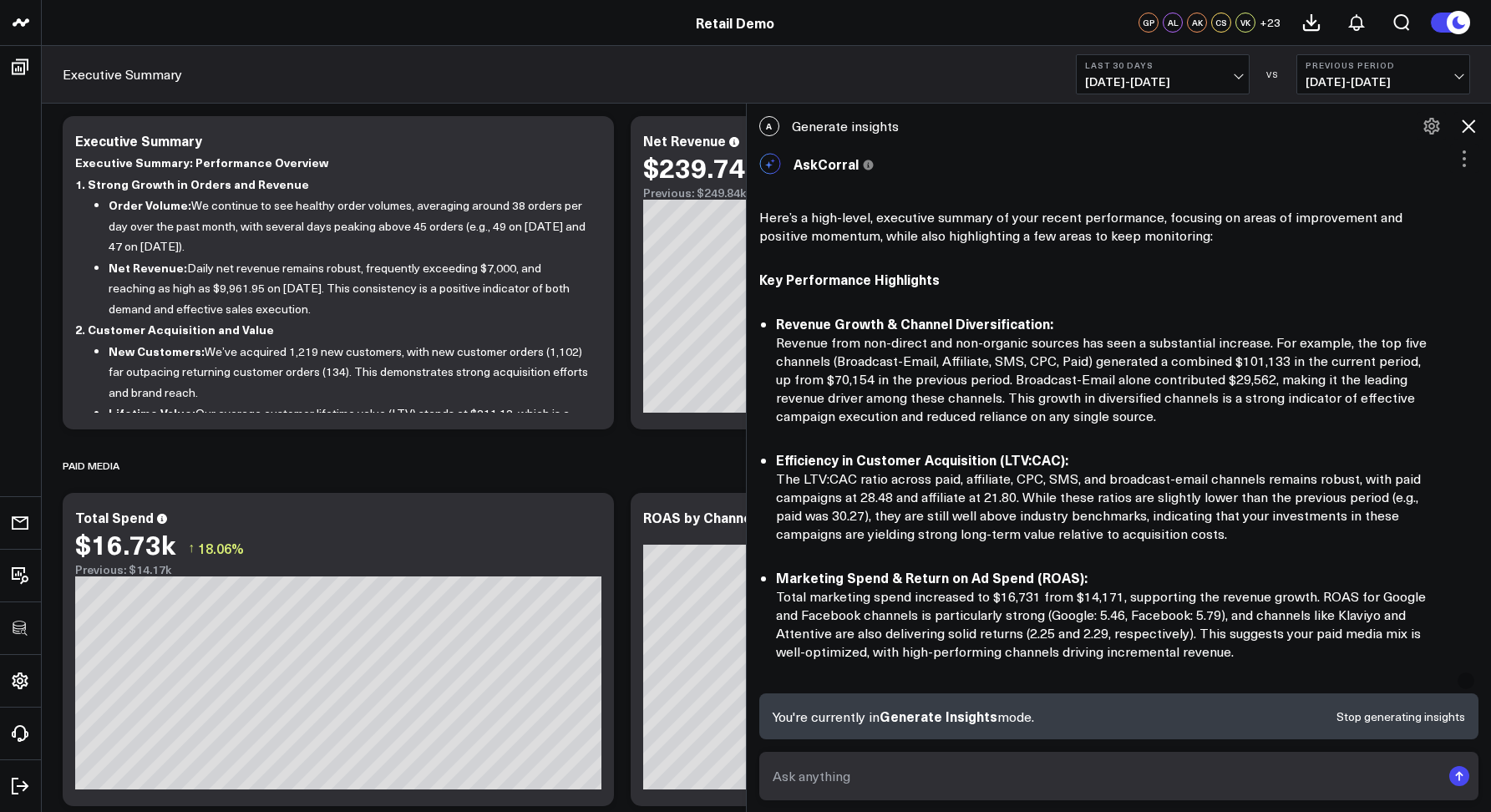
click at [1471, 122] on icon at bounding box center [1468, 126] width 13 height 13
